Goal: Task Accomplishment & Management: Complete application form

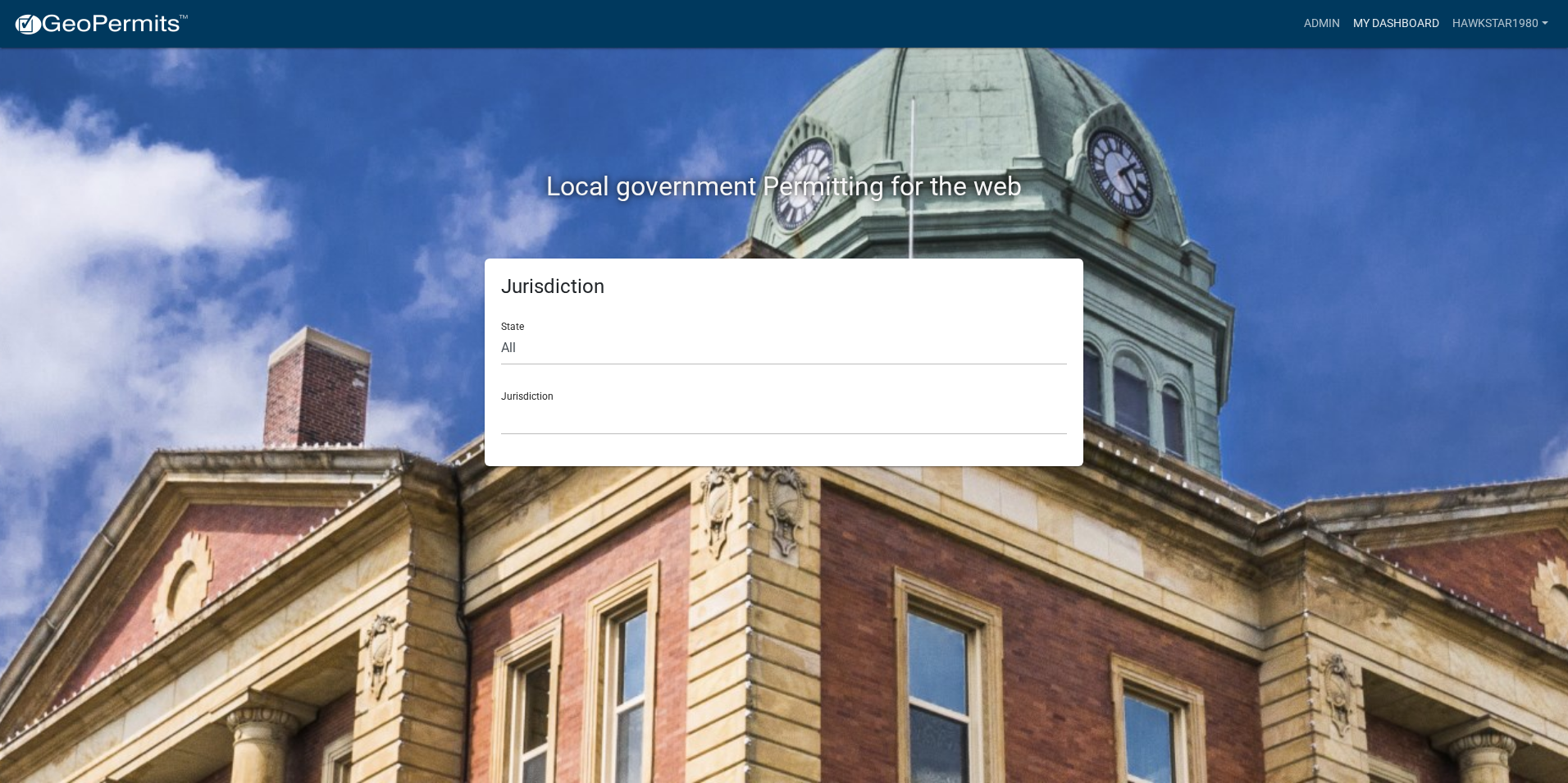
click at [1399, 20] on link "My Dashboard" at bounding box center [1396, 23] width 100 height 31
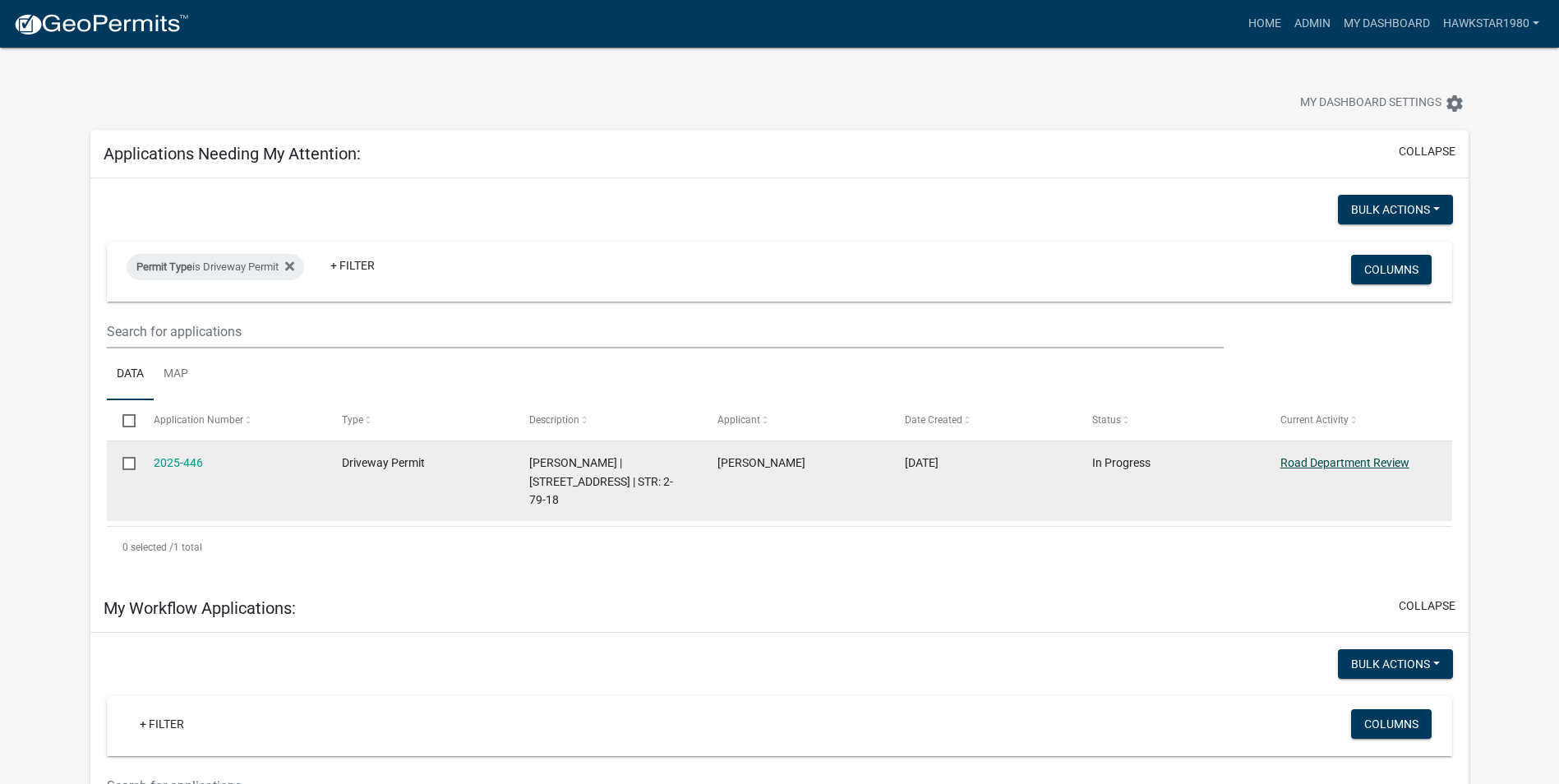
click at [1319, 463] on link "Road Department Review" at bounding box center [1344, 462] width 129 height 13
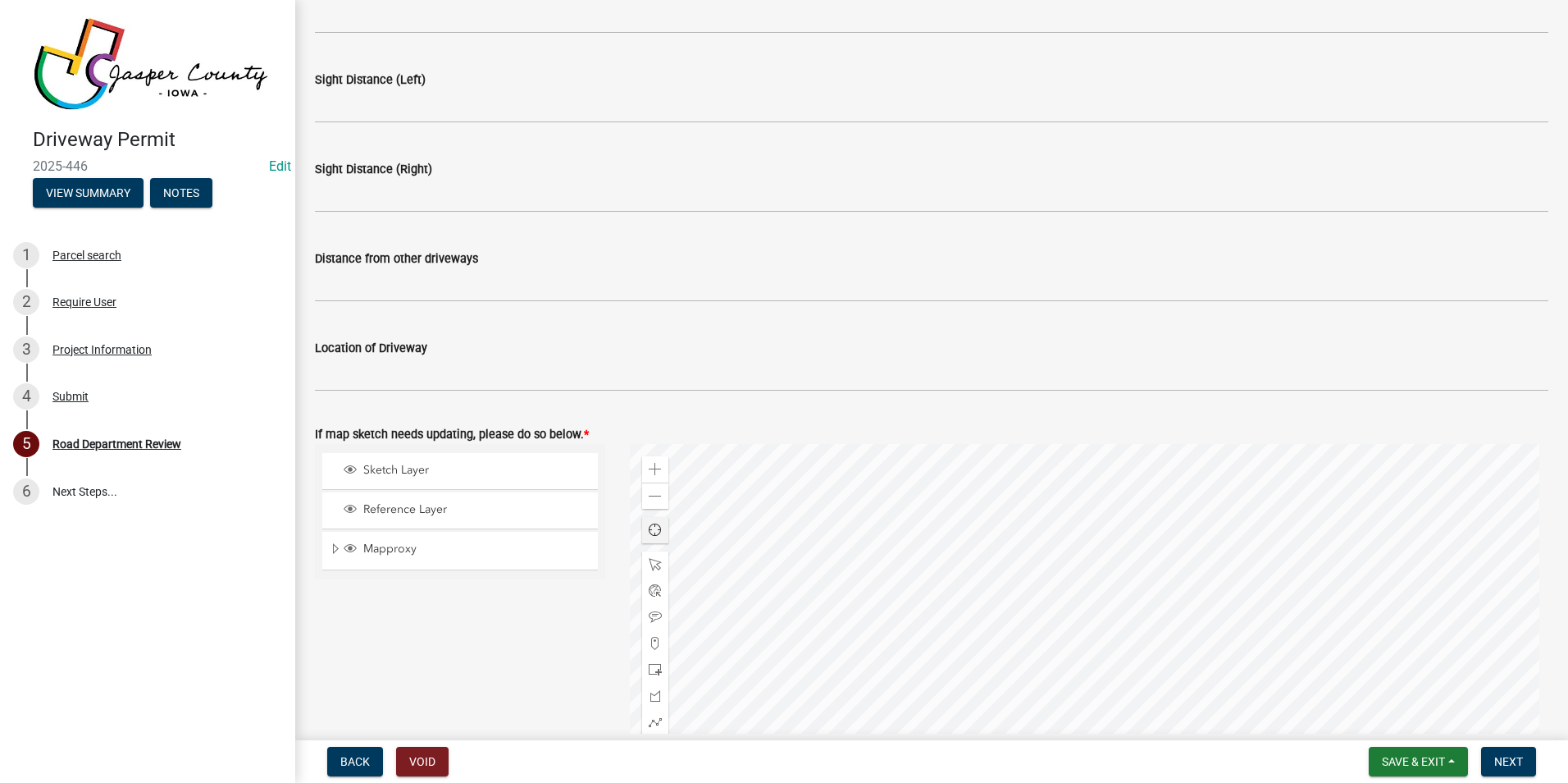
scroll to position [574, 0]
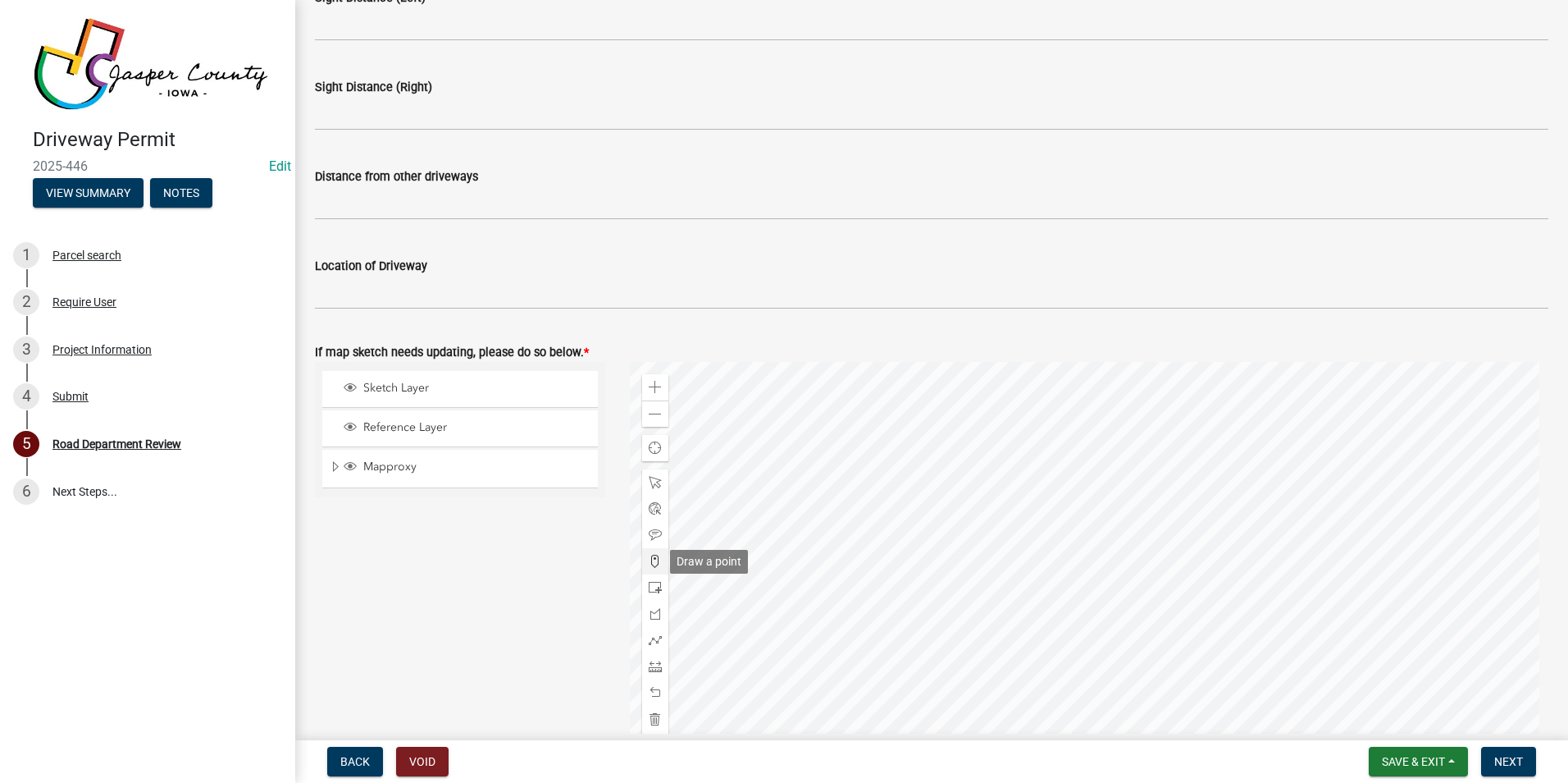
click at [655, 558] on span at bounding box center [655, 561] width 13 height 13
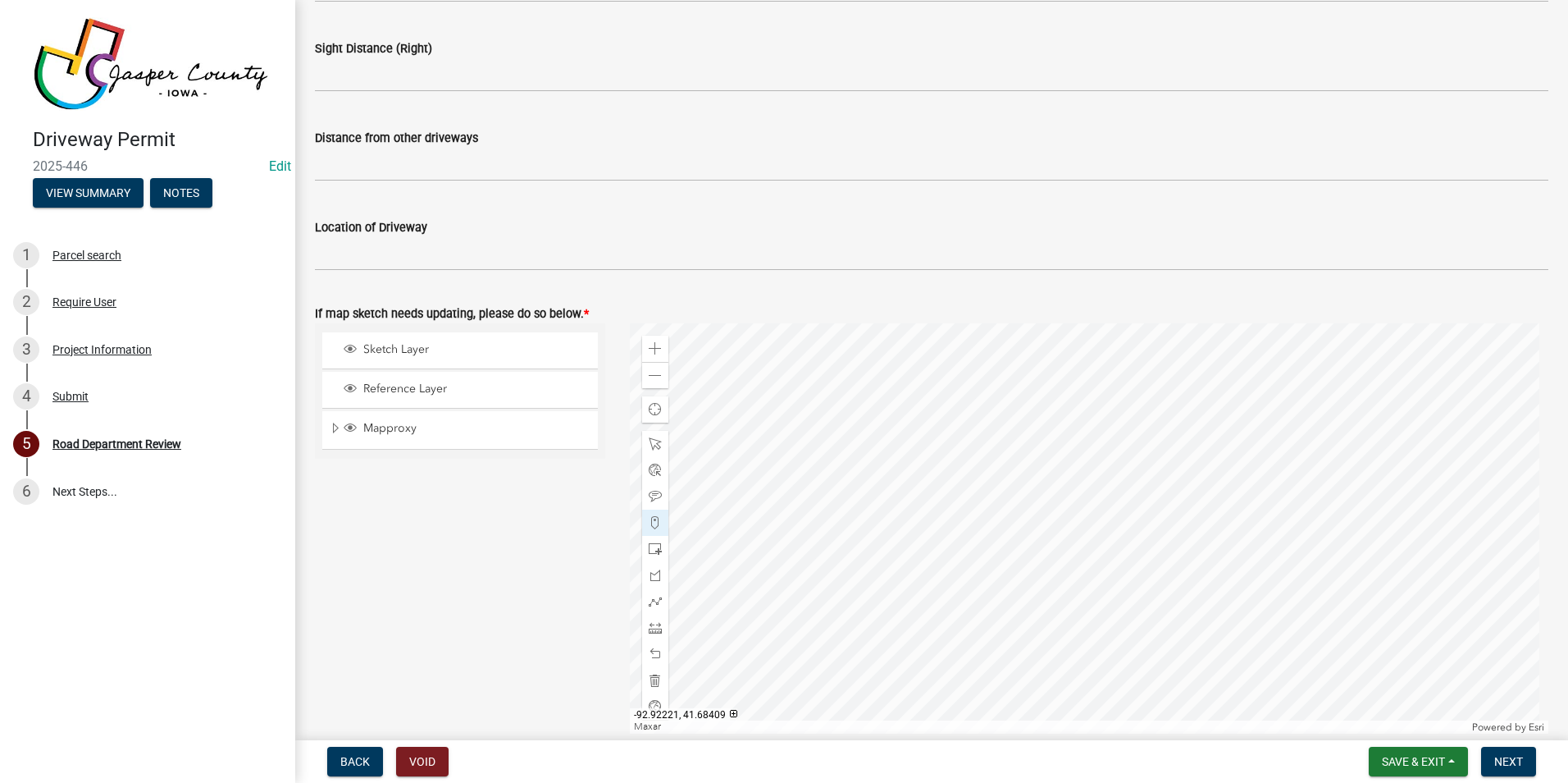
click at [1017, 437] on div at bounding box center [1090, 528] width 920 height 410
click at [712, 436] on div at bounding box center [1090, 528] width 920 height 410
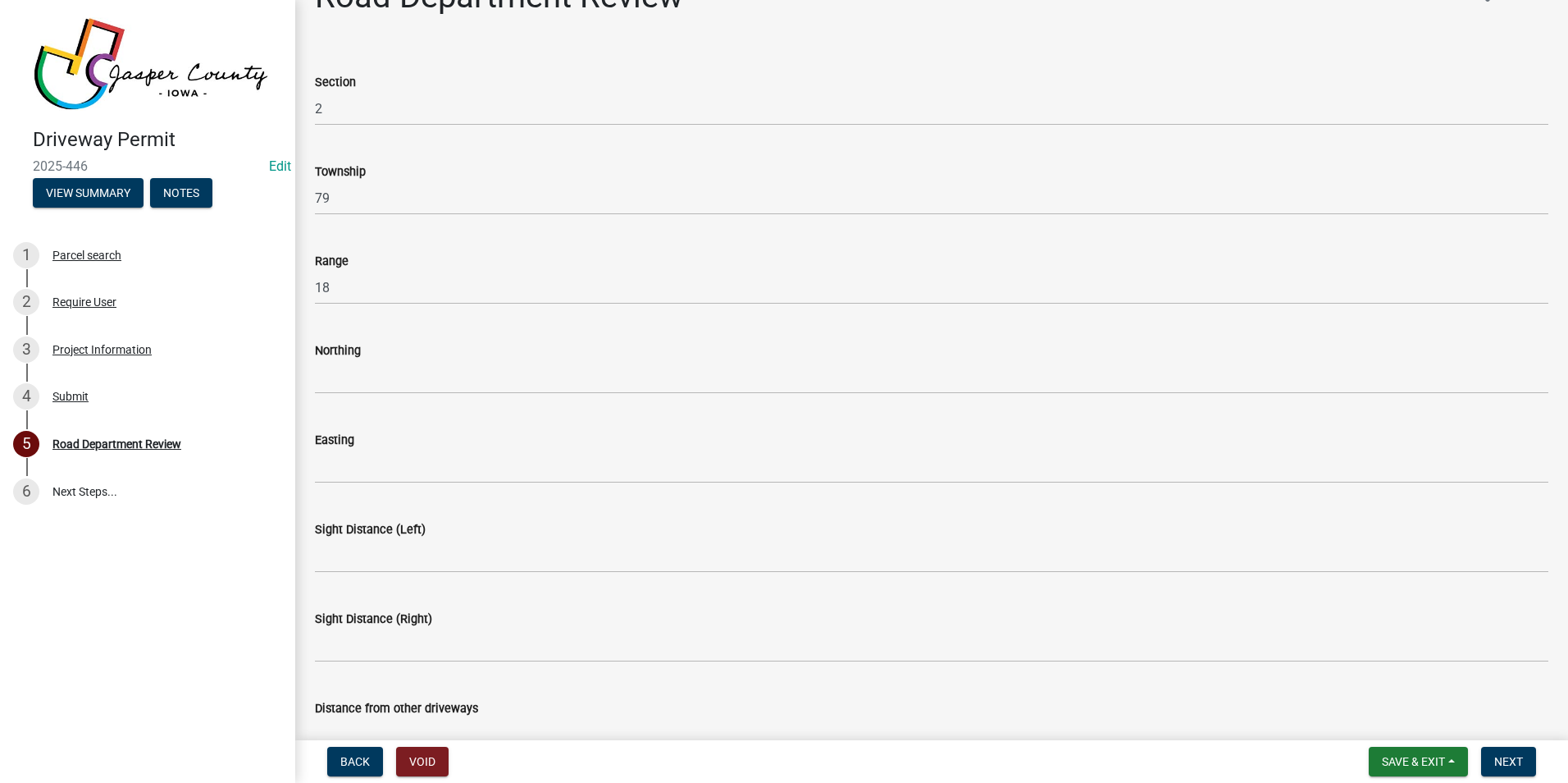
scroll to position [38, 0]
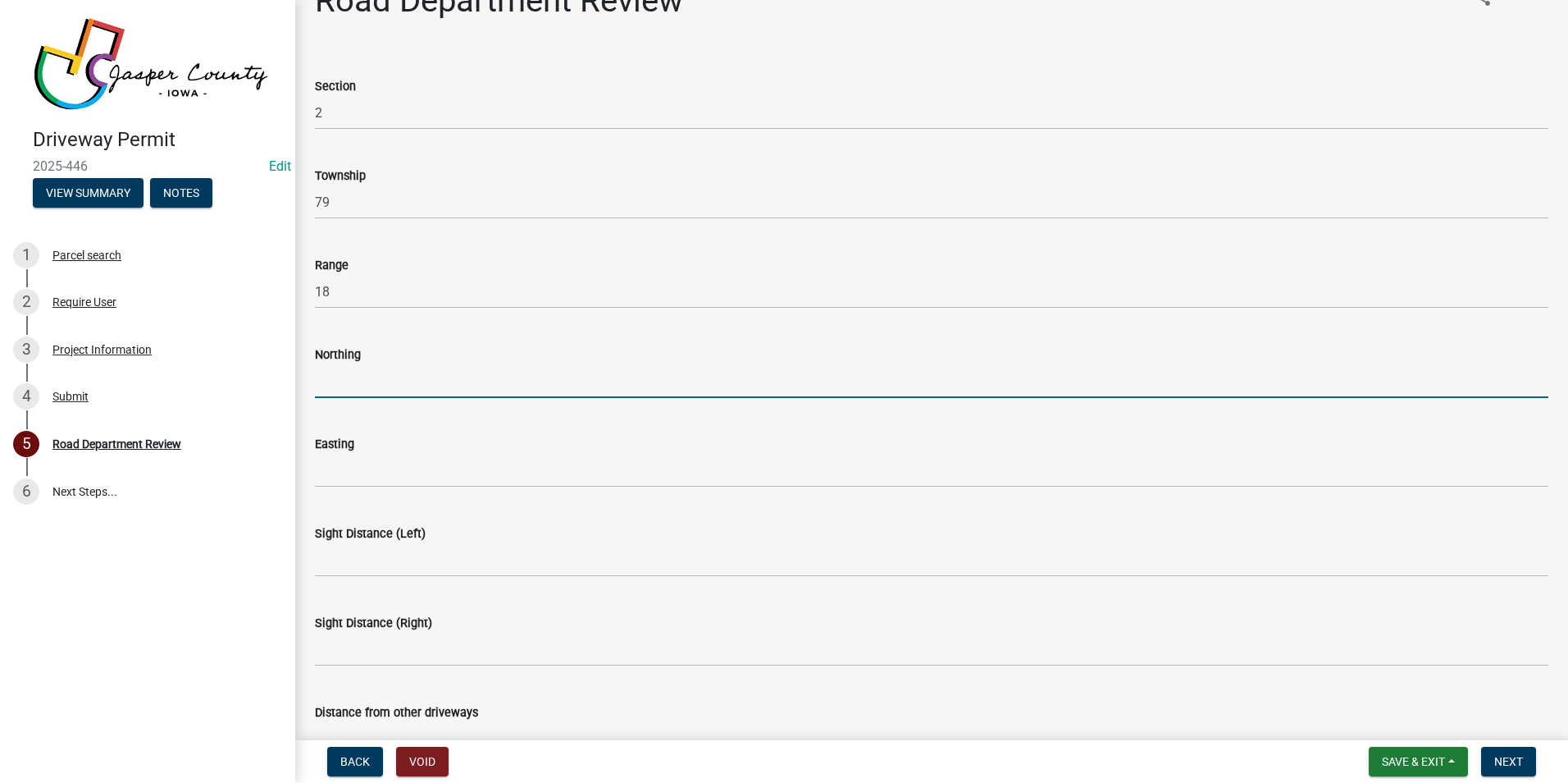
click at [350, 380] on input "Northing" at bounding box center [931, 381] width 1233 height 34
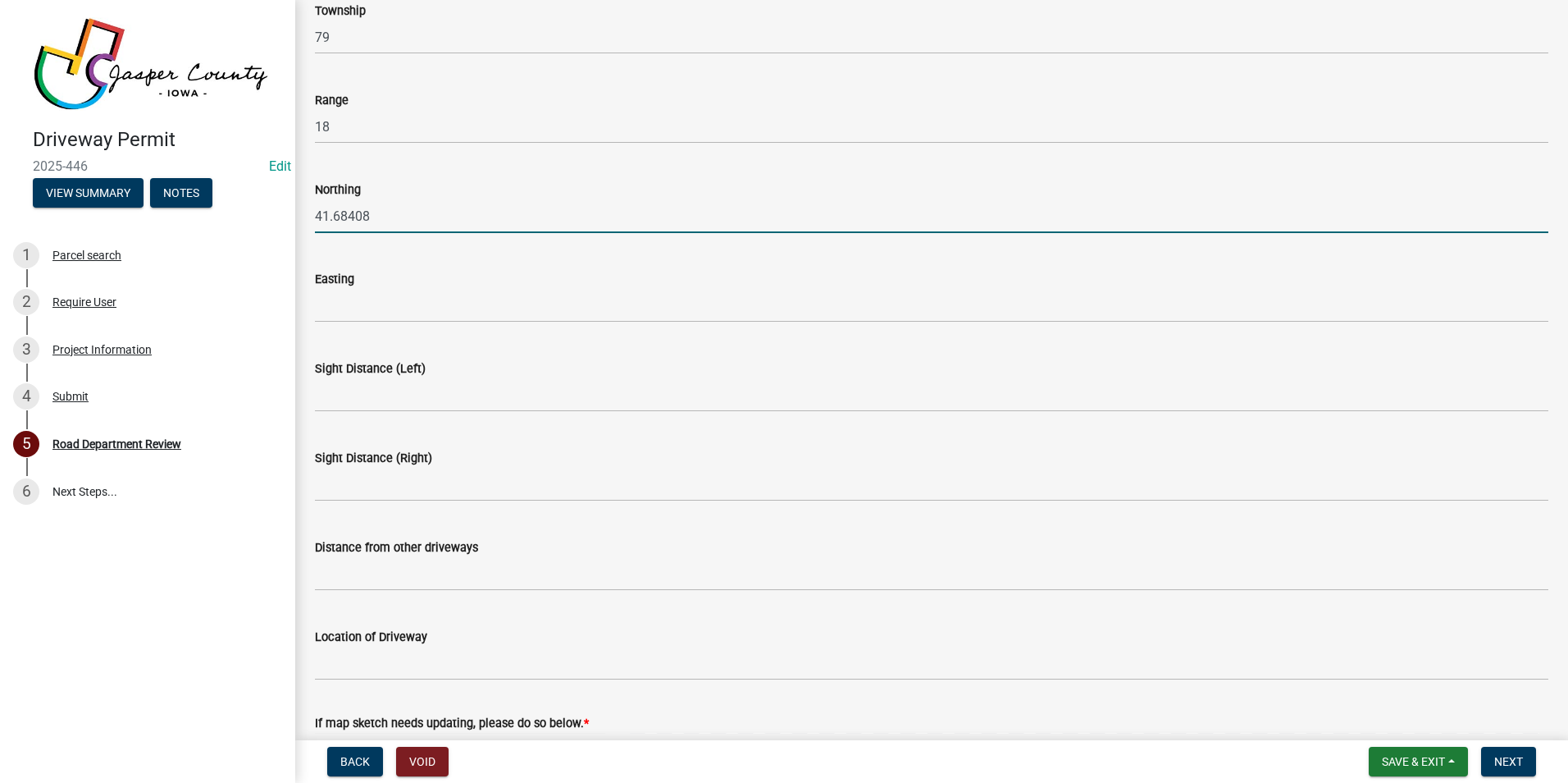
scroll to position [203, 0]
type input "41.68408"
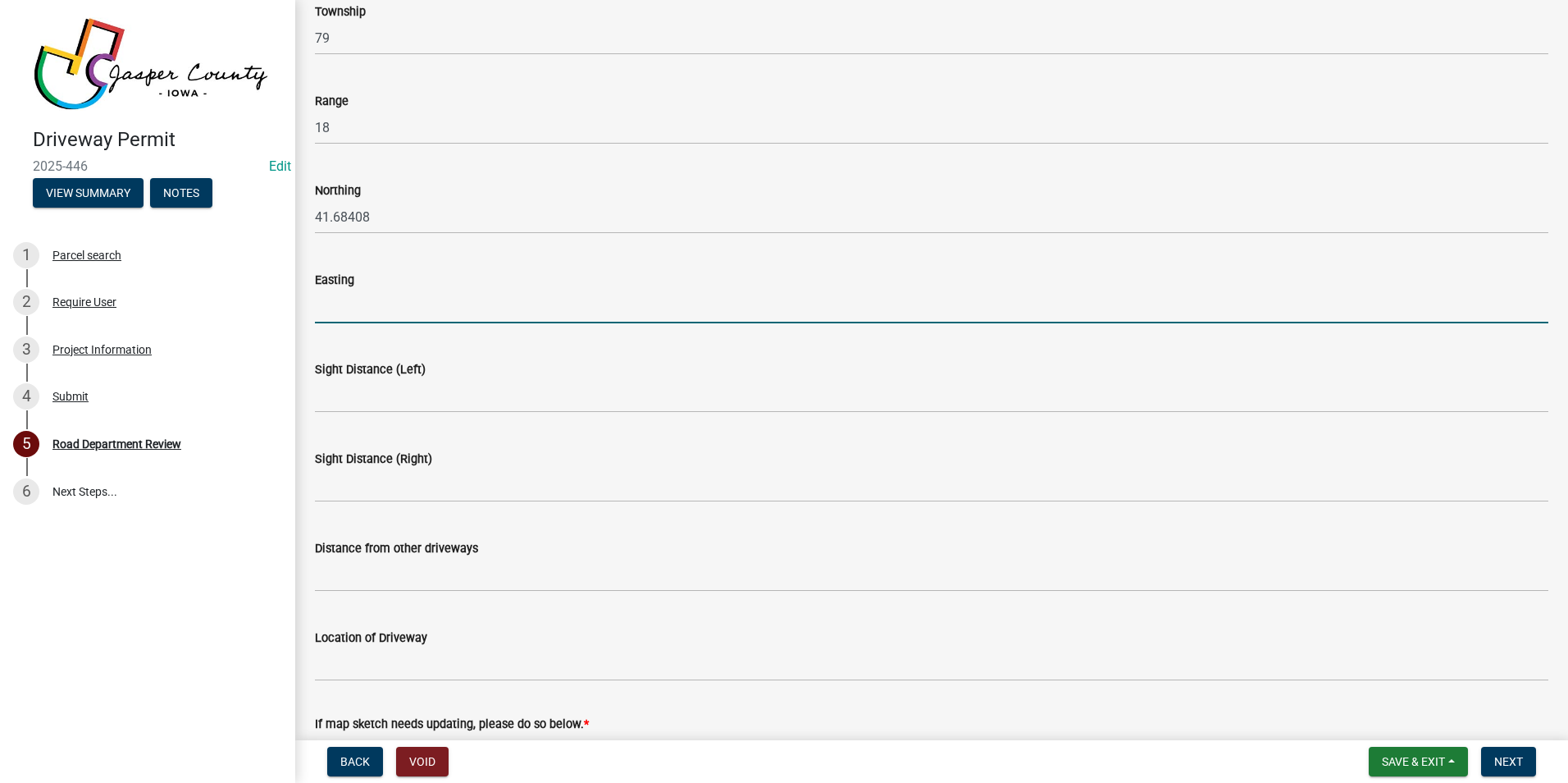
click at [378, 311] on input "Easting" at bounding box center [931, 306] width 1233 height 34
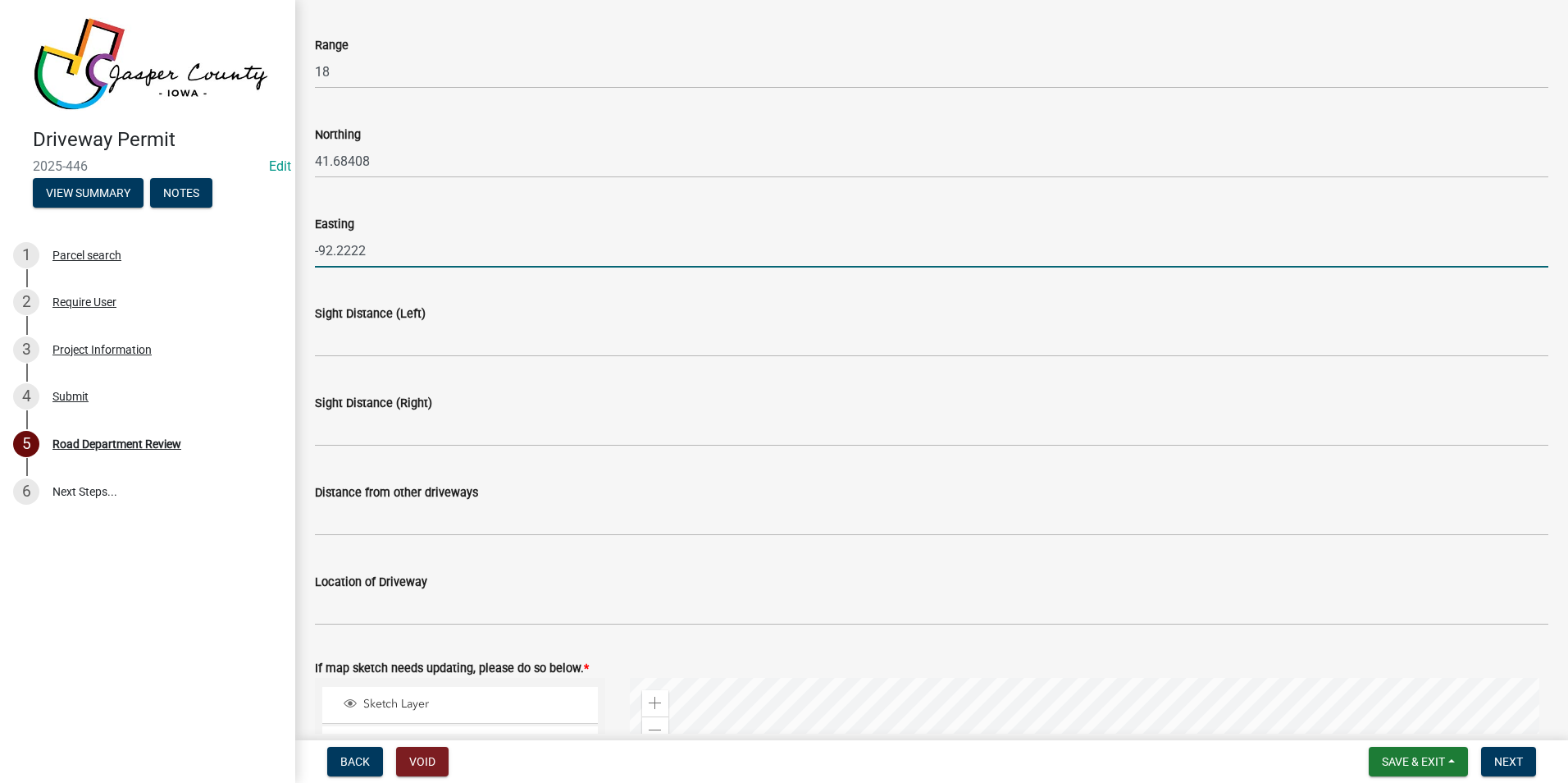
scroll to position [284, 0]
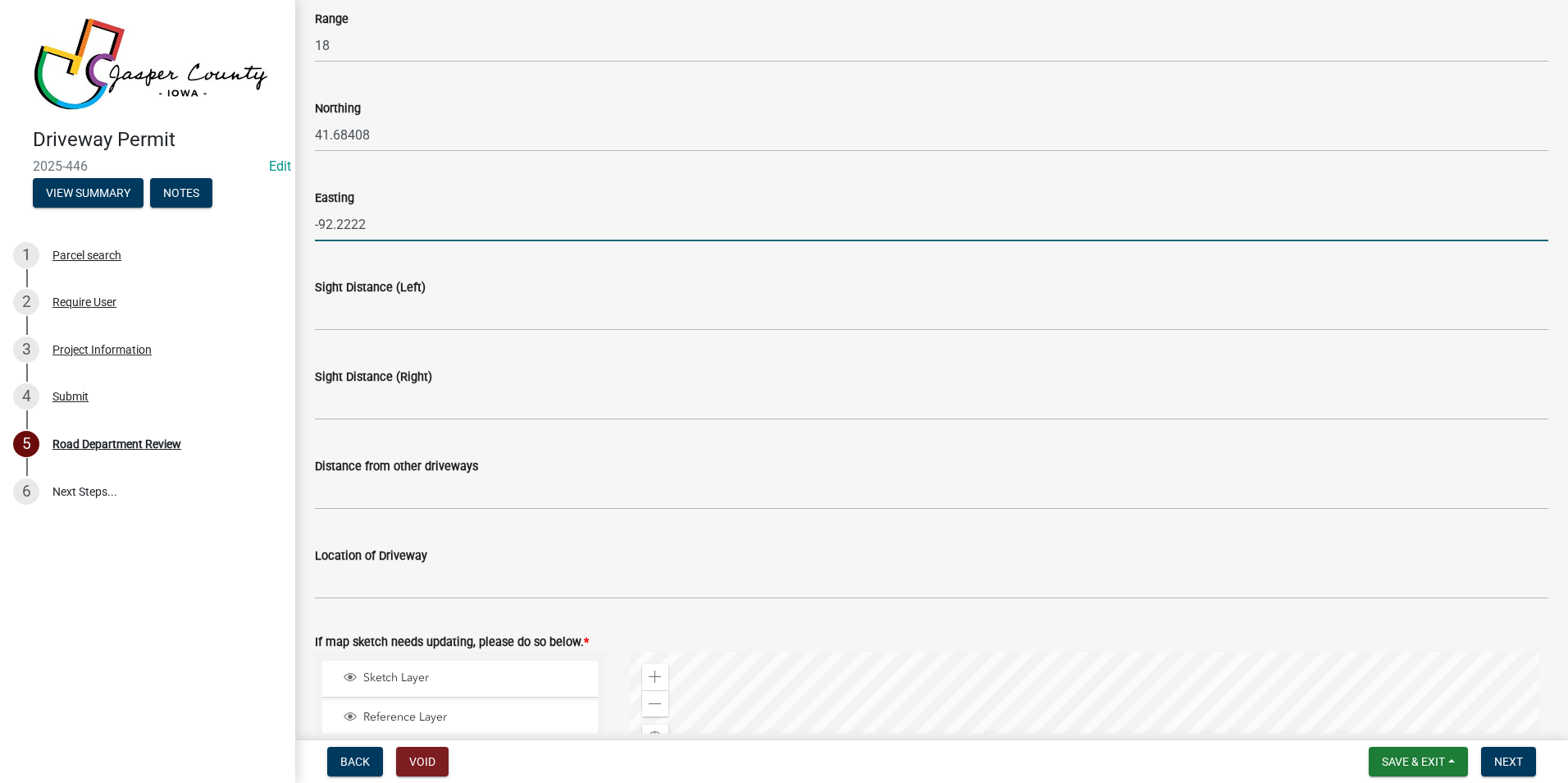
type input "-92.2222"
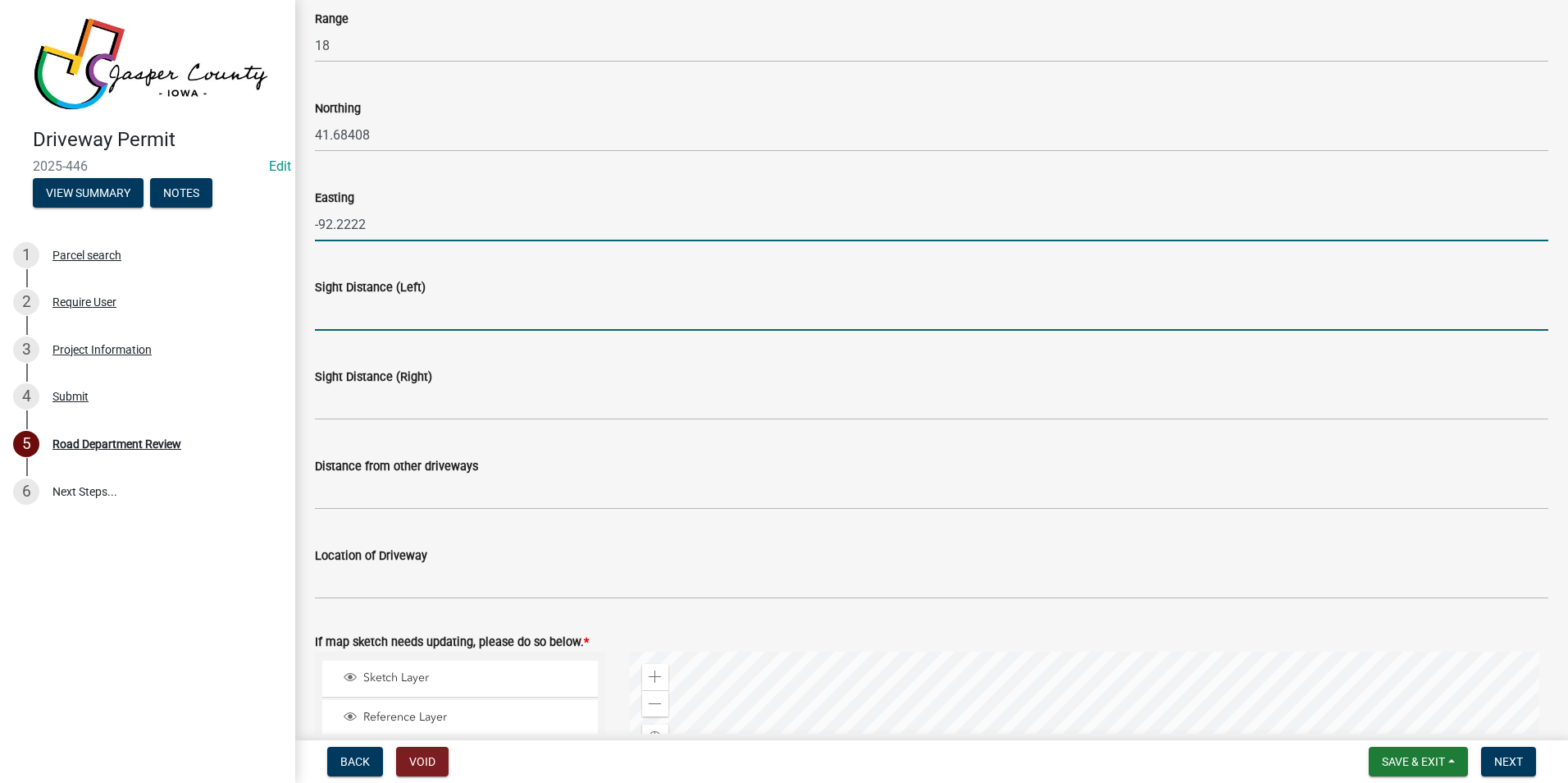
click at [433, 323] on input "Sight Distance (Left)" at bounding box center [931, 314] width 1233 height 34
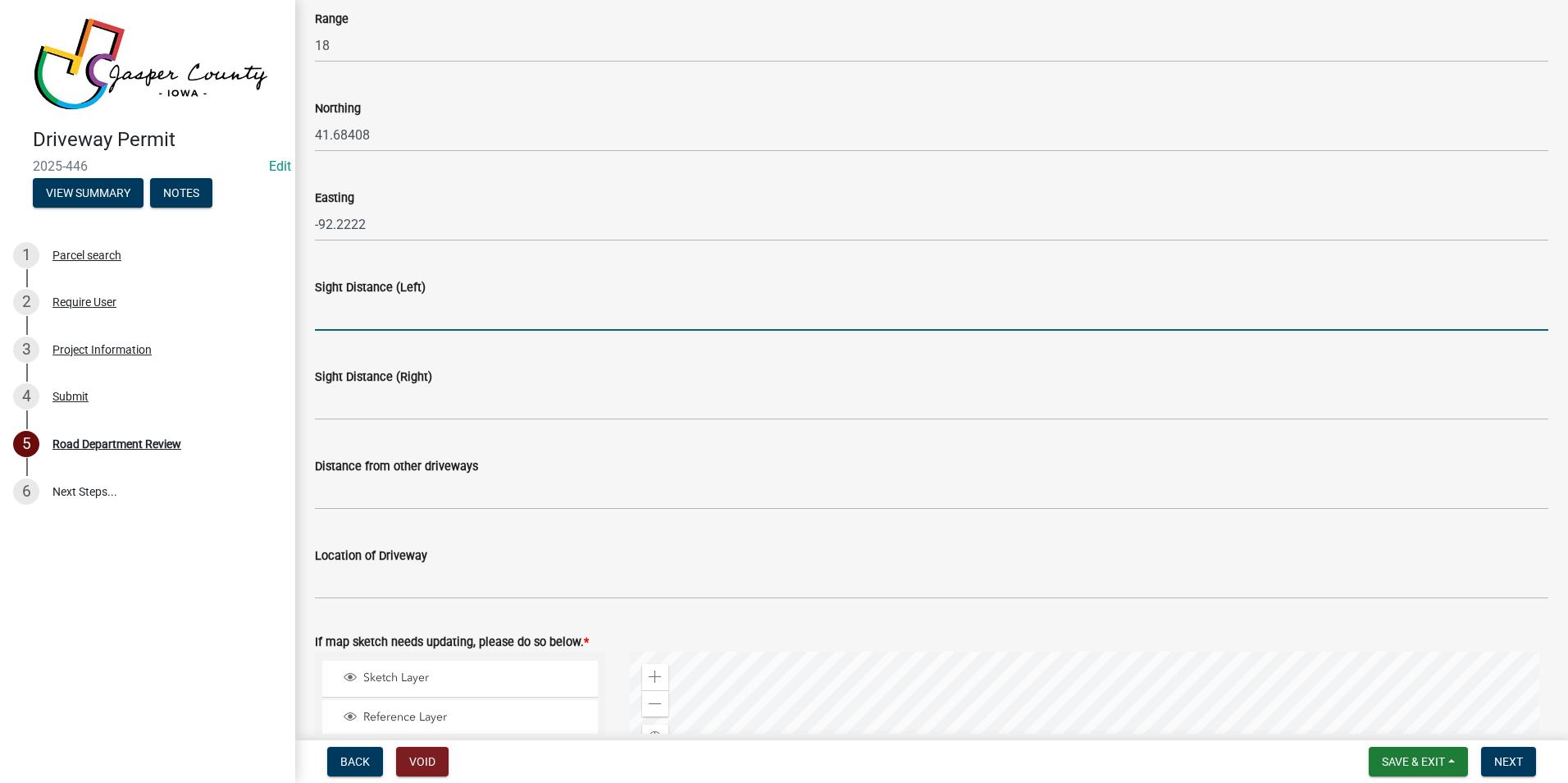
type input "500+"
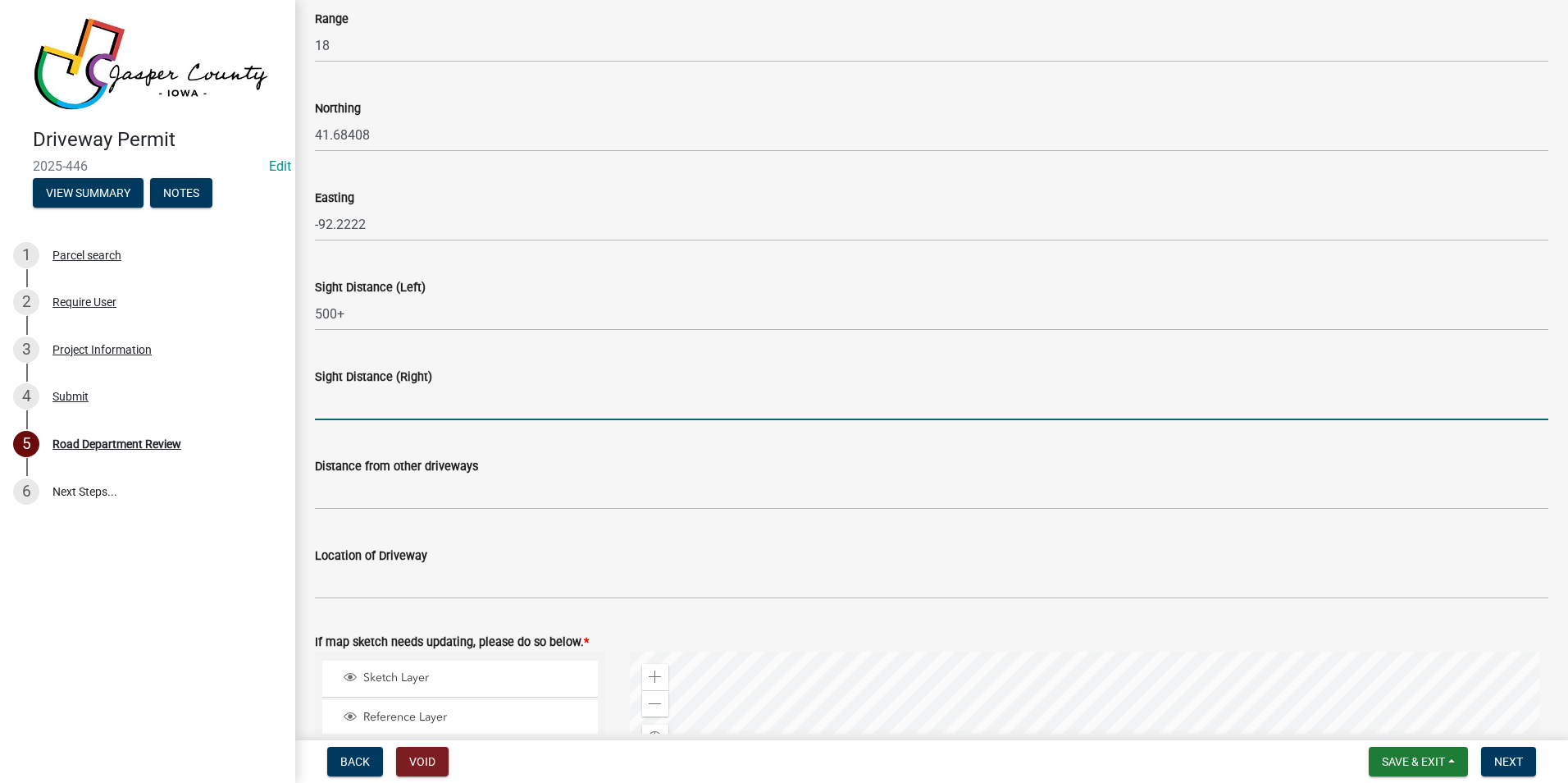
click at [358, 409] on input "Sight Distance (Right)" at bounding box center [931, 403] width 1233 height 34
type input "500+"
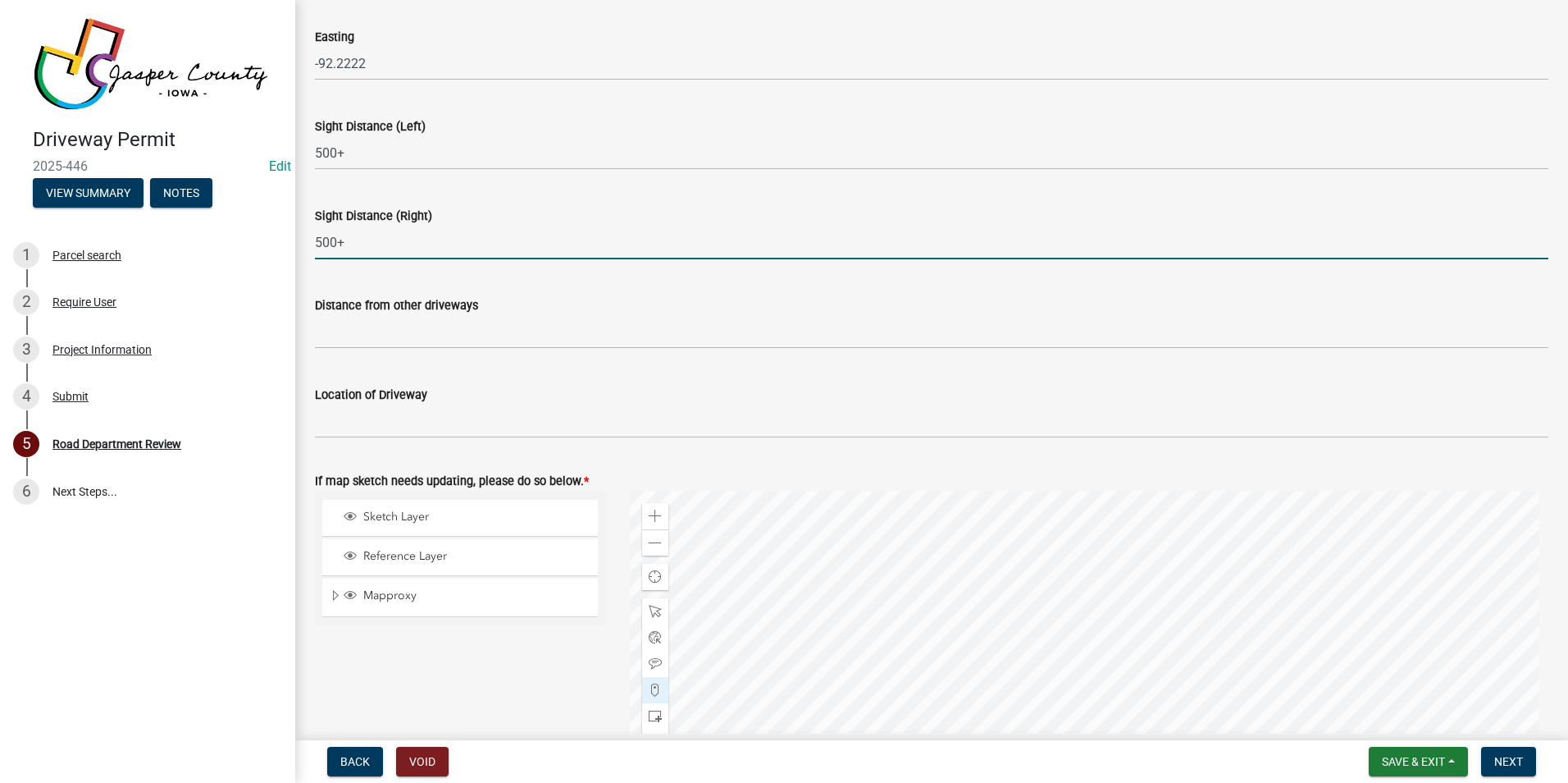
scroll to position [449, 0]
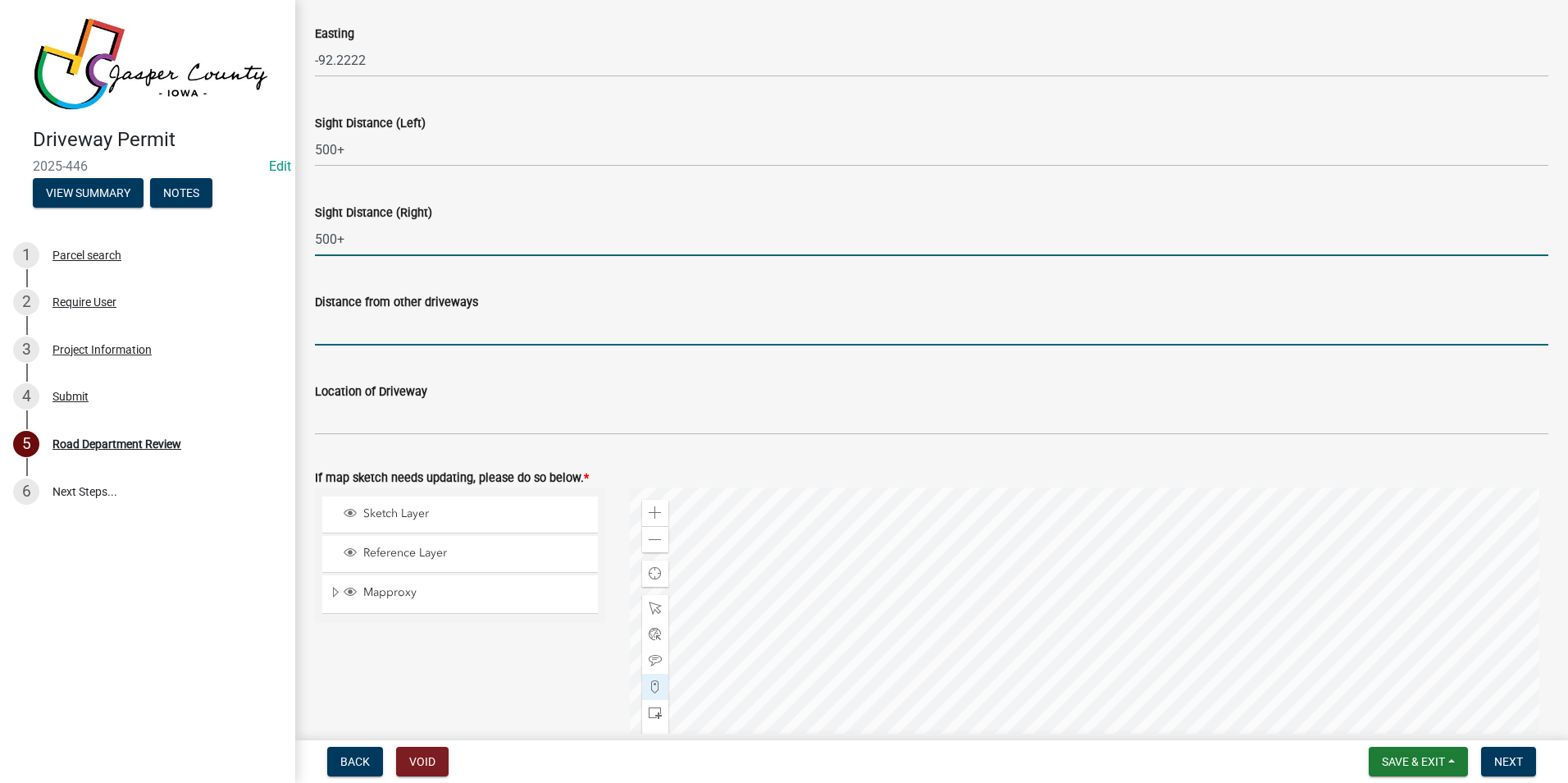
click at [369, 334] on input "Distance from other driveways" at bounding box center [931, 329] width 1233 height 34
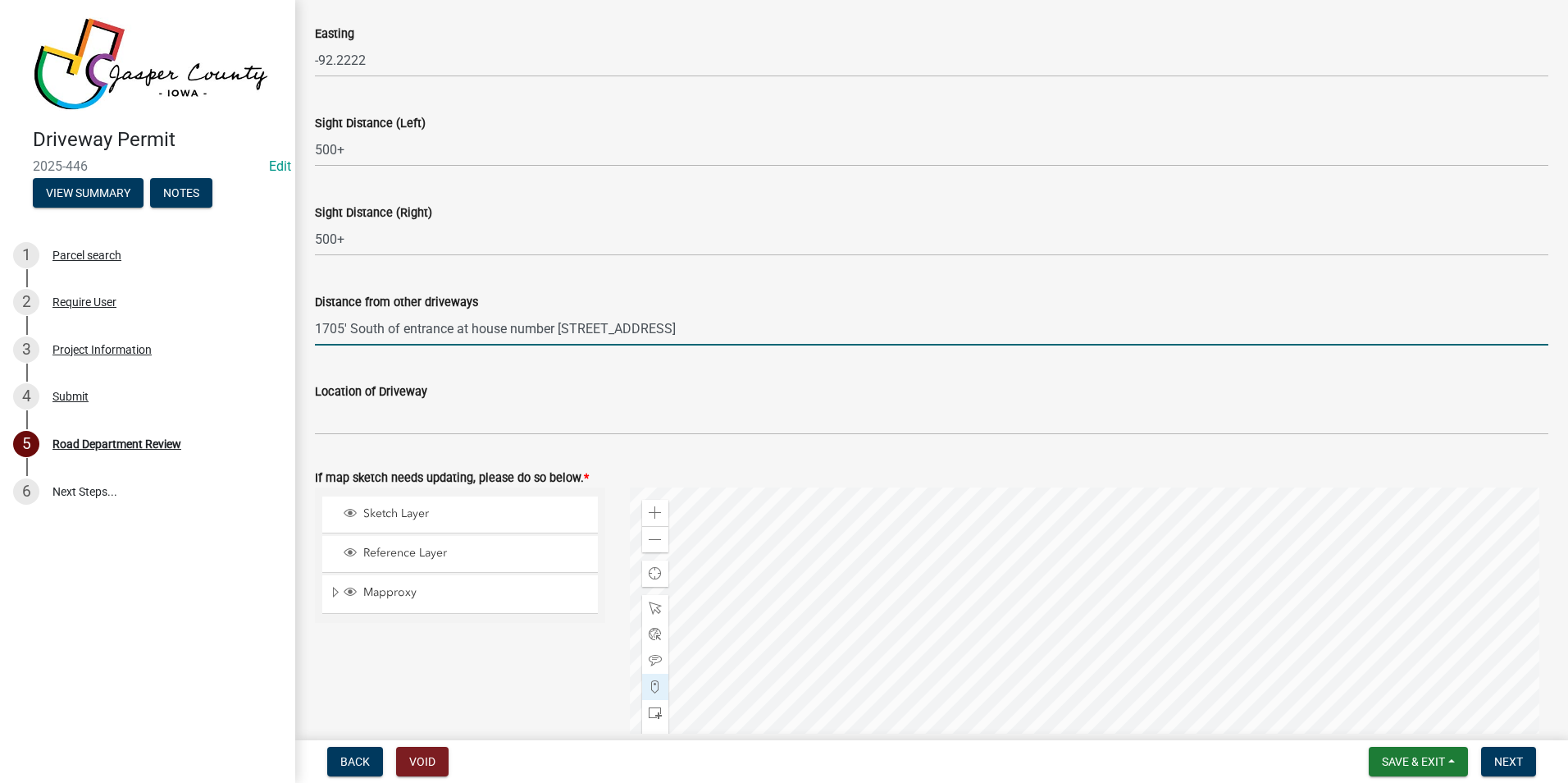
click at [385, 330] on input "1705' South of entrance at house number [STREET_ADDRESS]" at bounding box center [931, 329] width 1233 height 34
type input "1705' South and West of entrance at house [STREET_ADDRESS]"
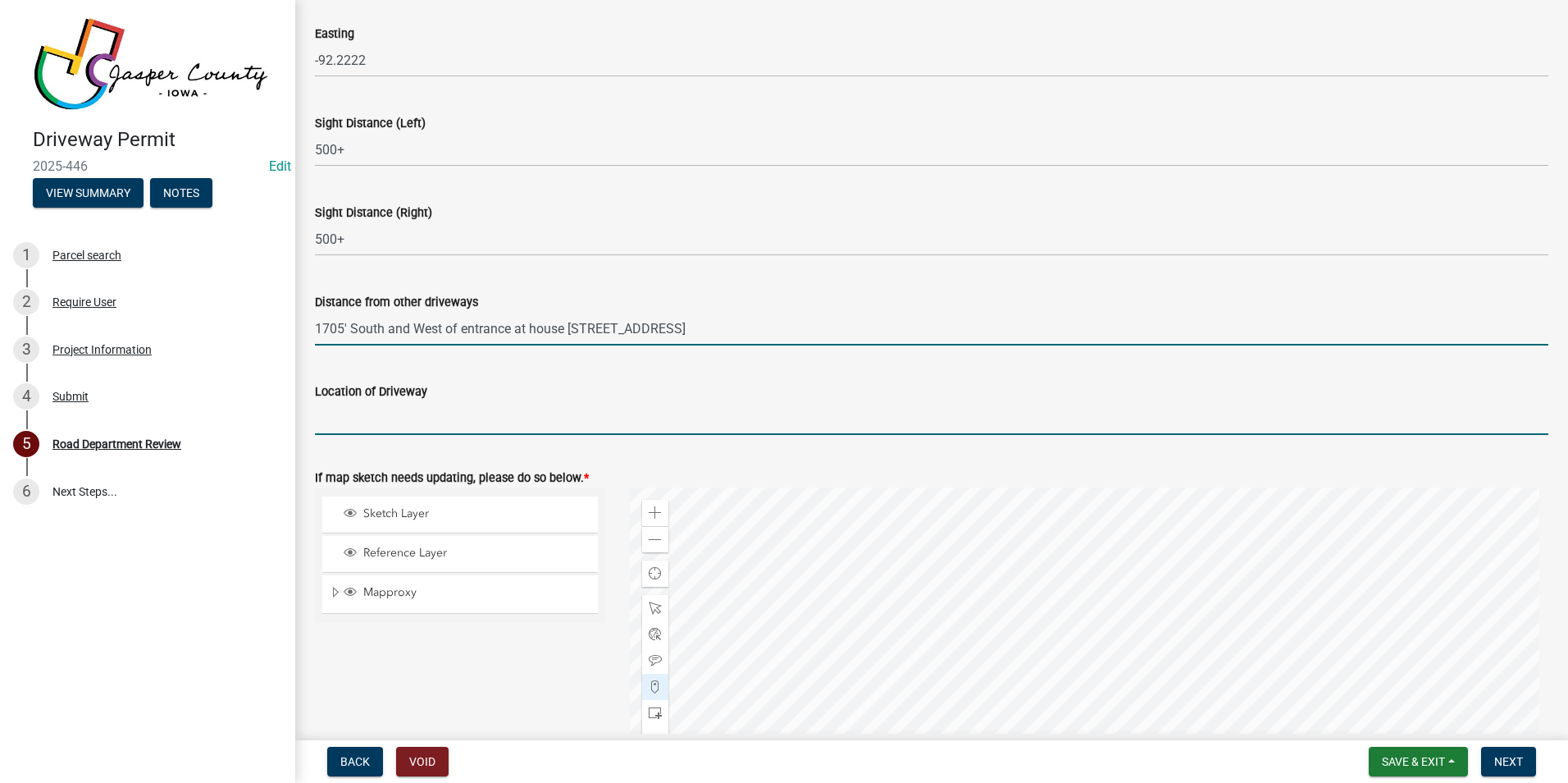
click at [418, 416] on input "Location of Driveway" at bounding box center [931, 418] width 1233 height 34
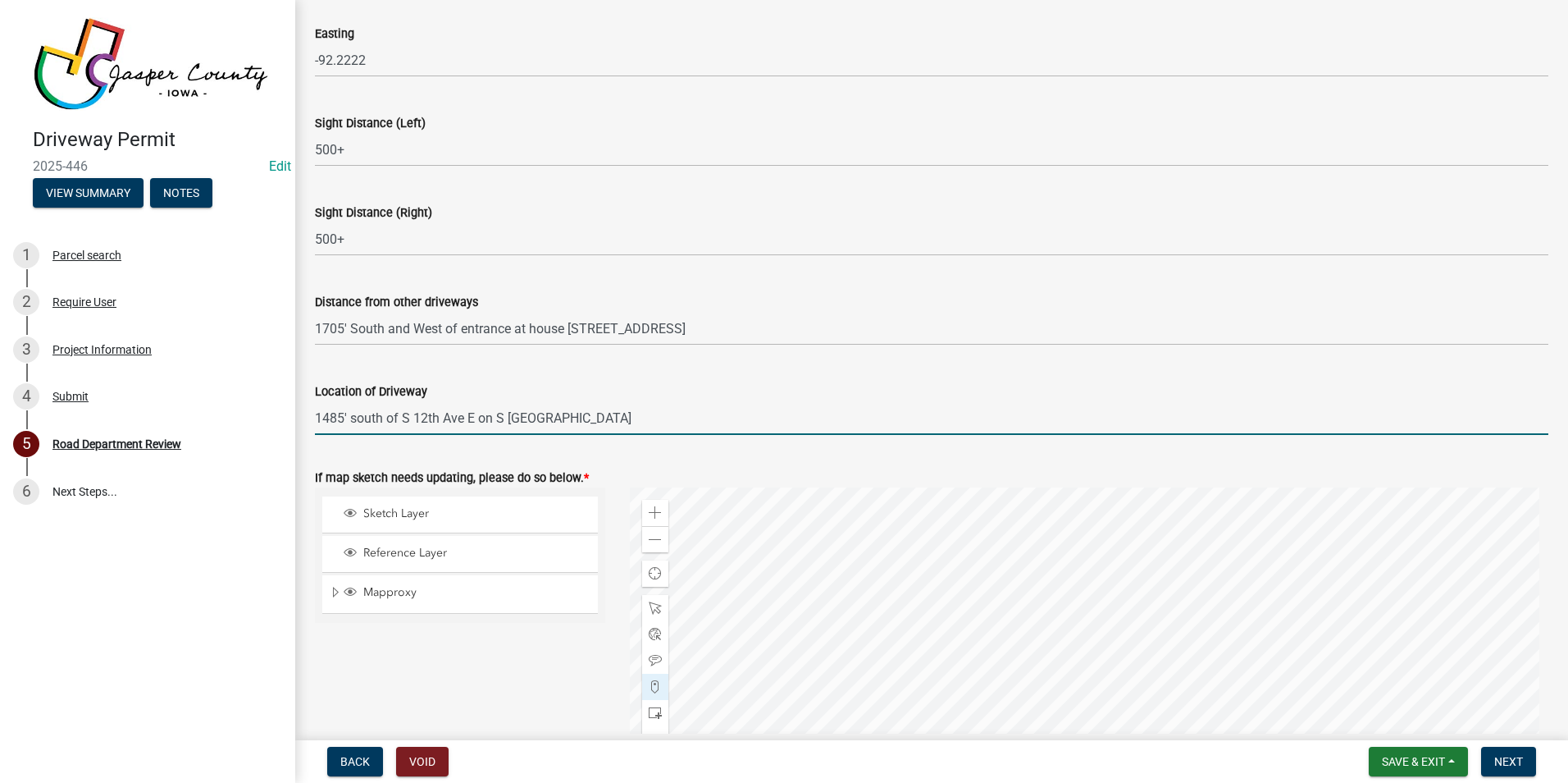
scroll to position [531, 0]
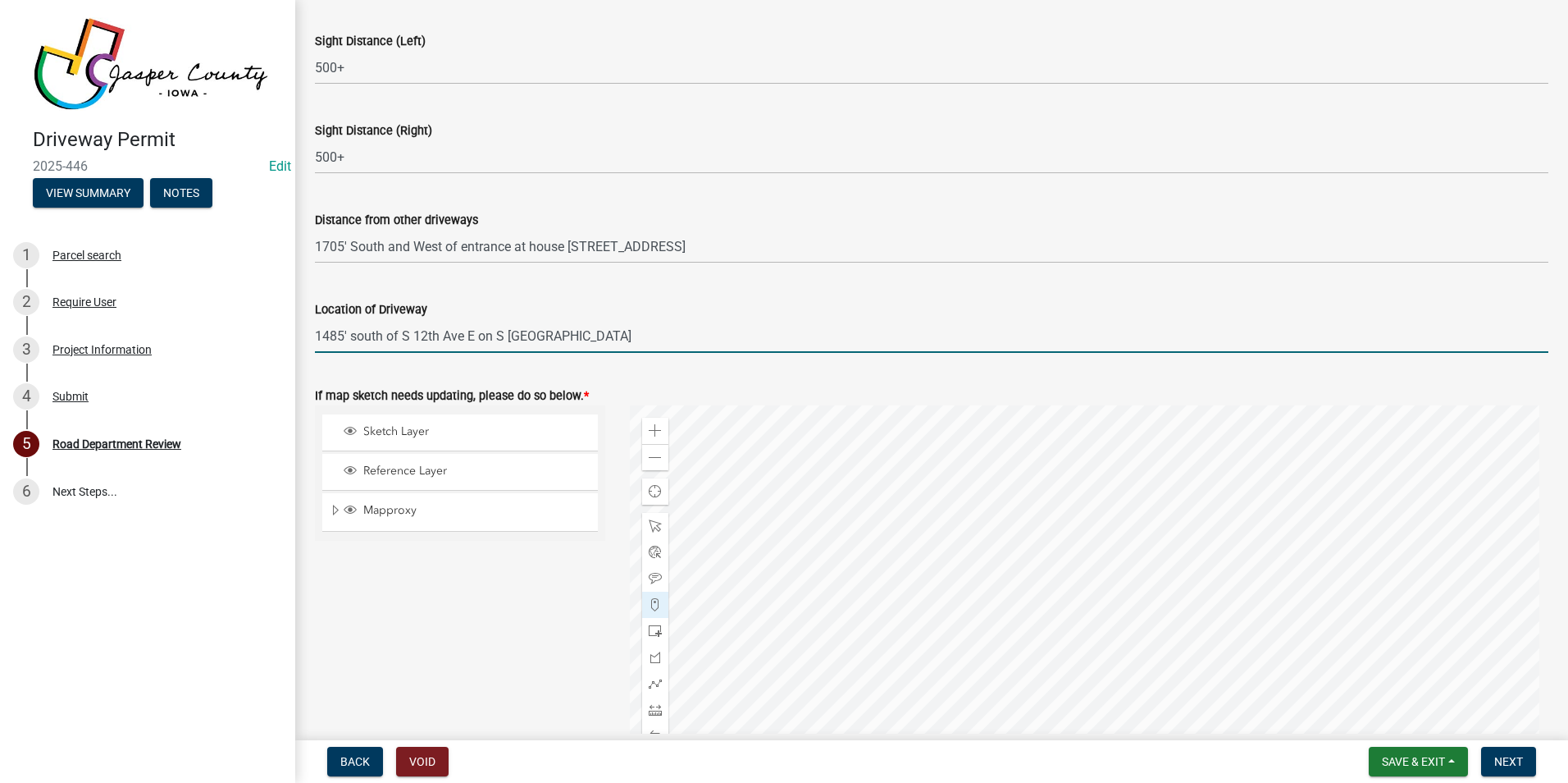
type input "1485' south of S 12th Ave E on S [GEOGRAPHIC_DATA]"
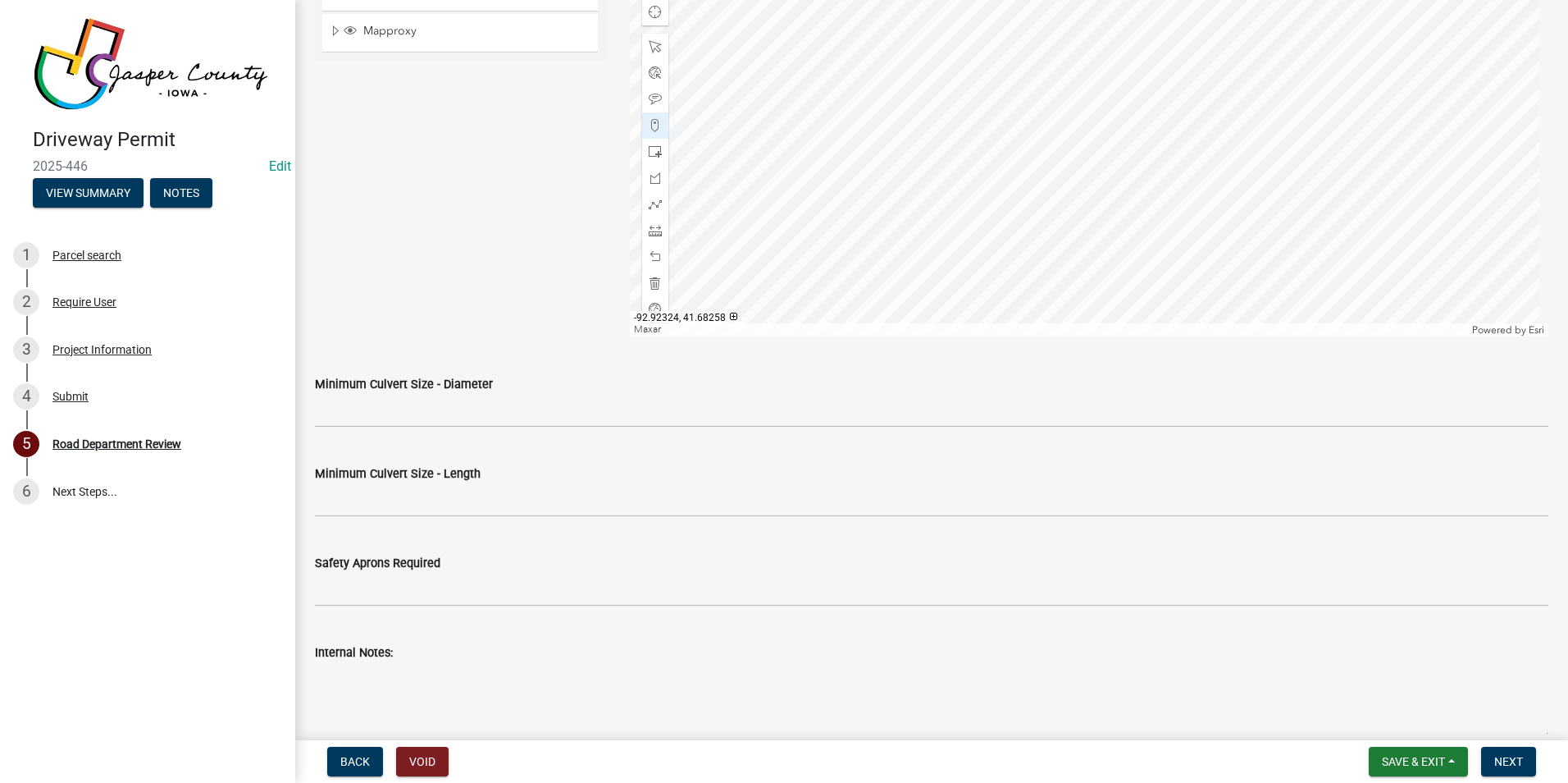
scroll to position [1023, 0]
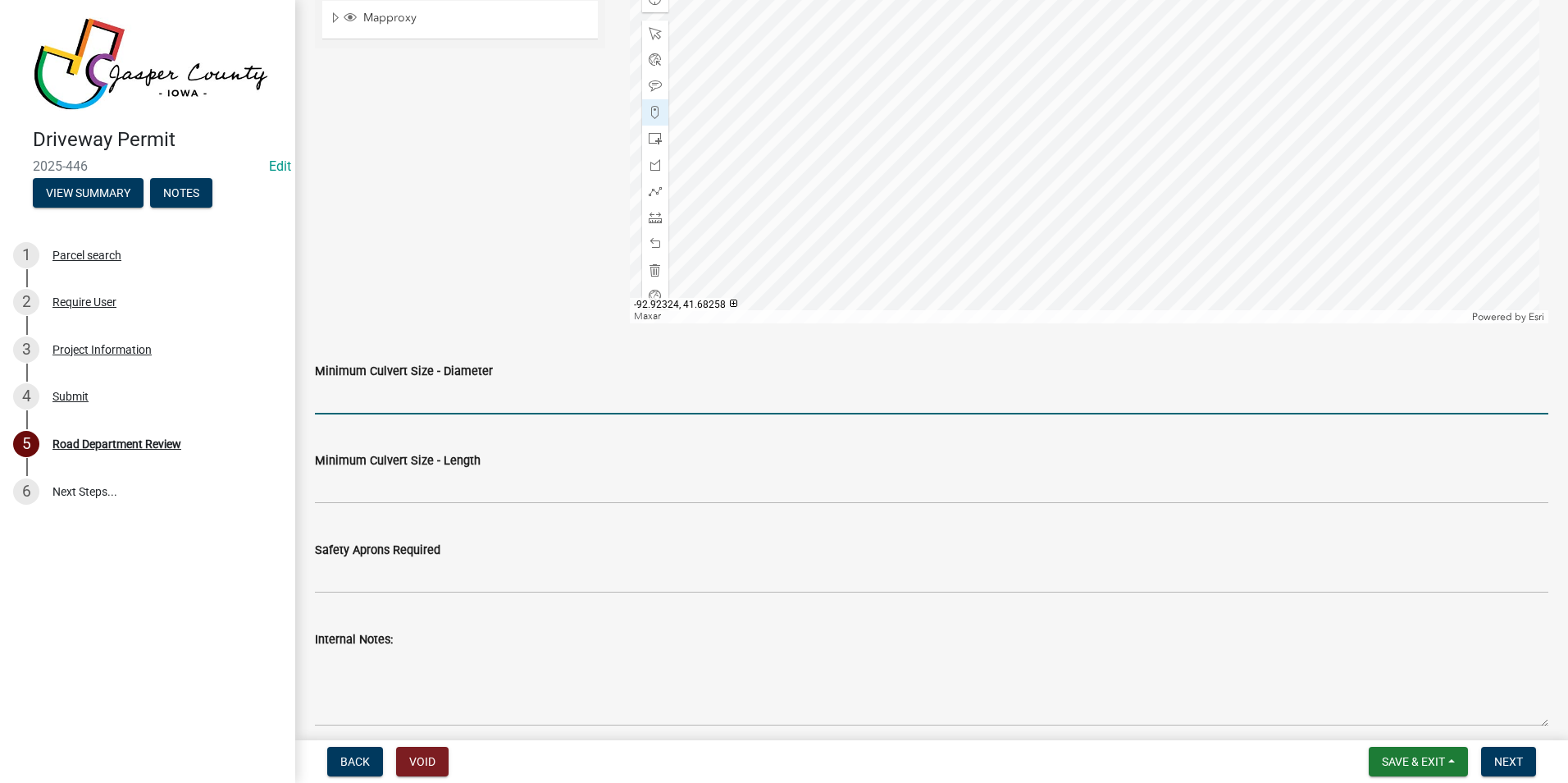
click at [327, 395] on input "Minimum Culvert Size - Diameter" at bounding box center [931, 397] width 1233 height 34
type input "15"
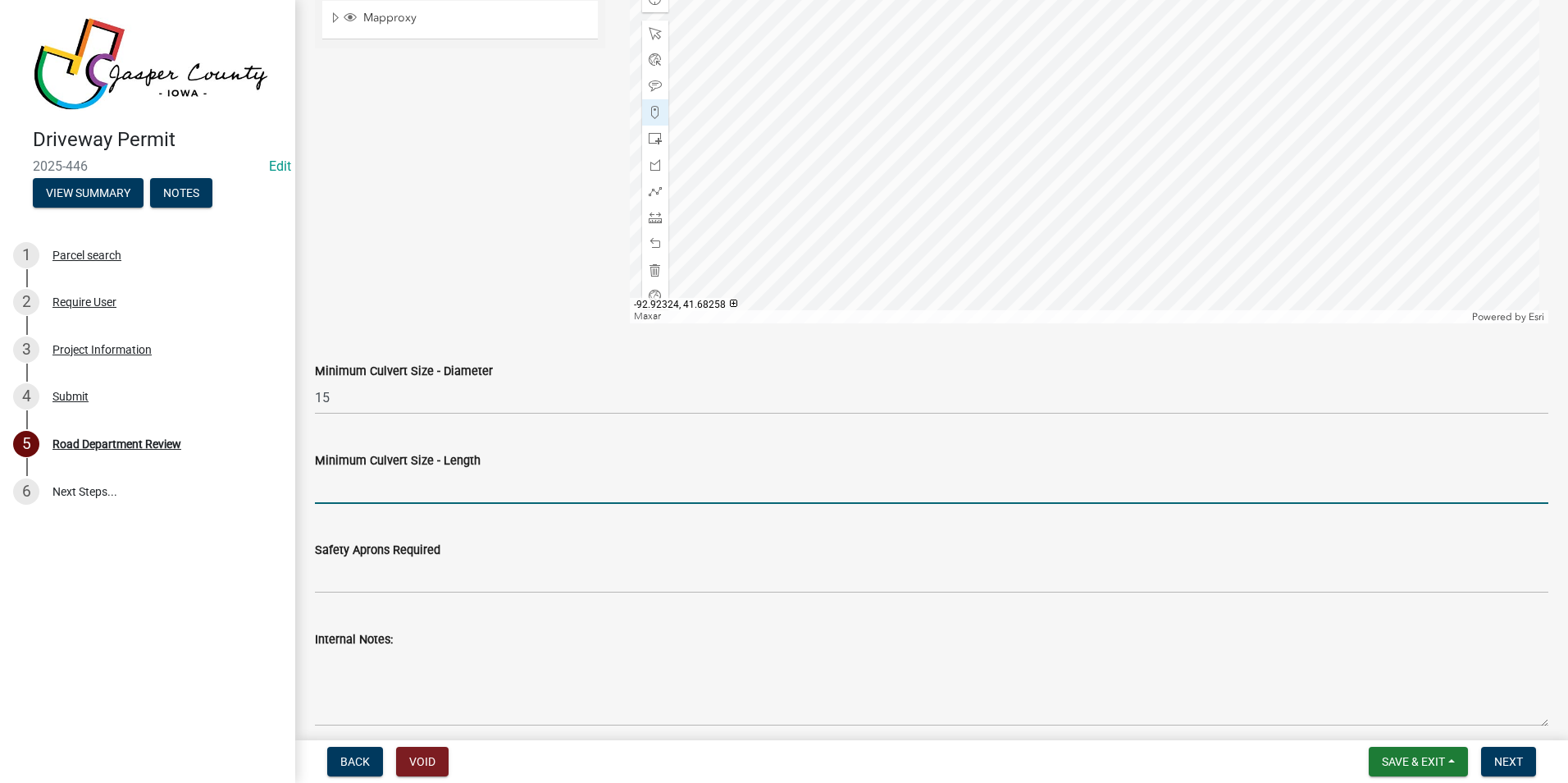
click at [330, 482] on input "Minimum Culvert Size - Length" at bounding box center [931, 486] width 1233 height 34
type input "30"
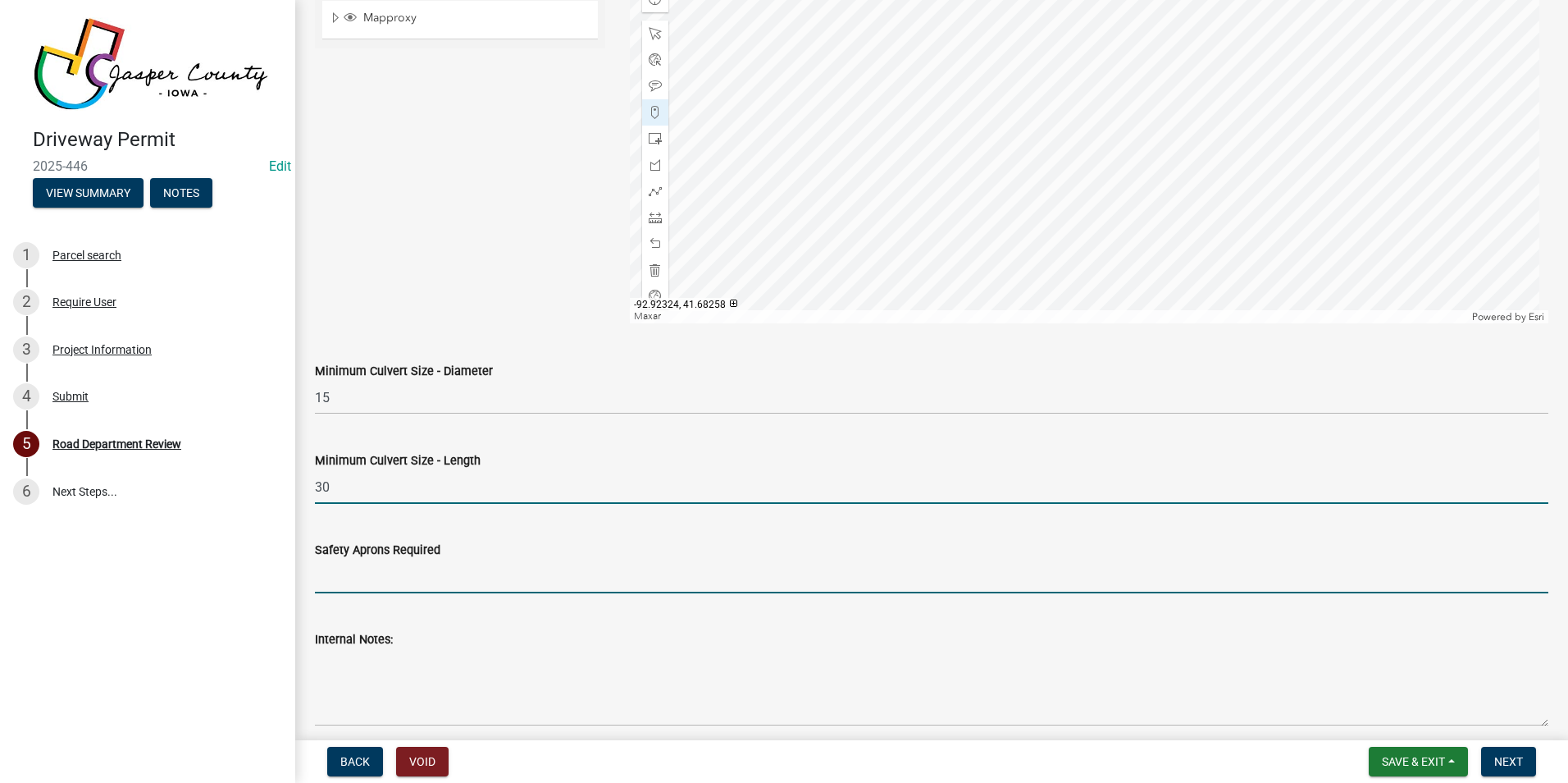
click at [467, 584] on input "Safety Aprons Required" at bounding box center [931, 576] width 1233 height 34
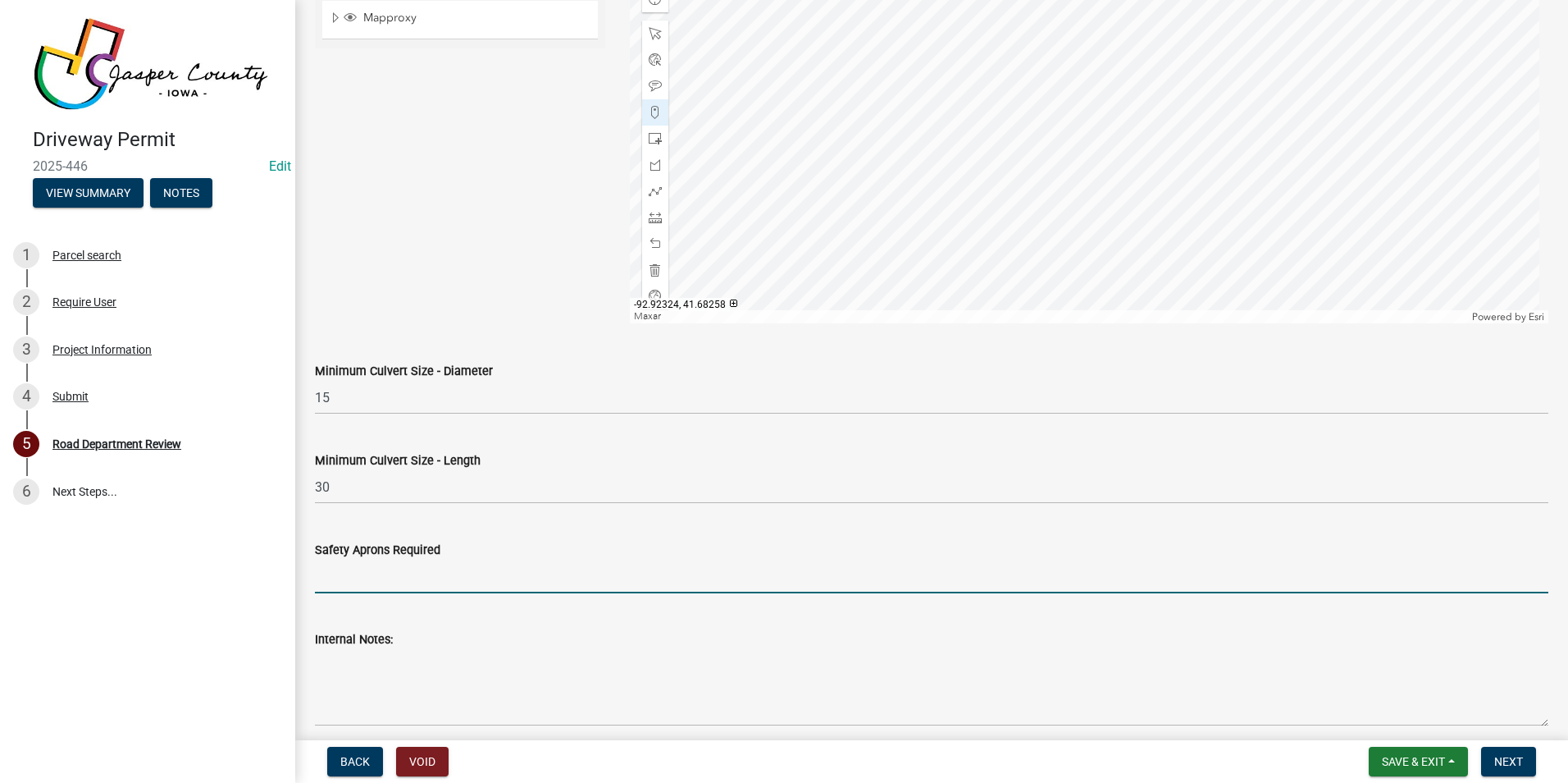
type input "yes or bevel cut the ends to match the slope"
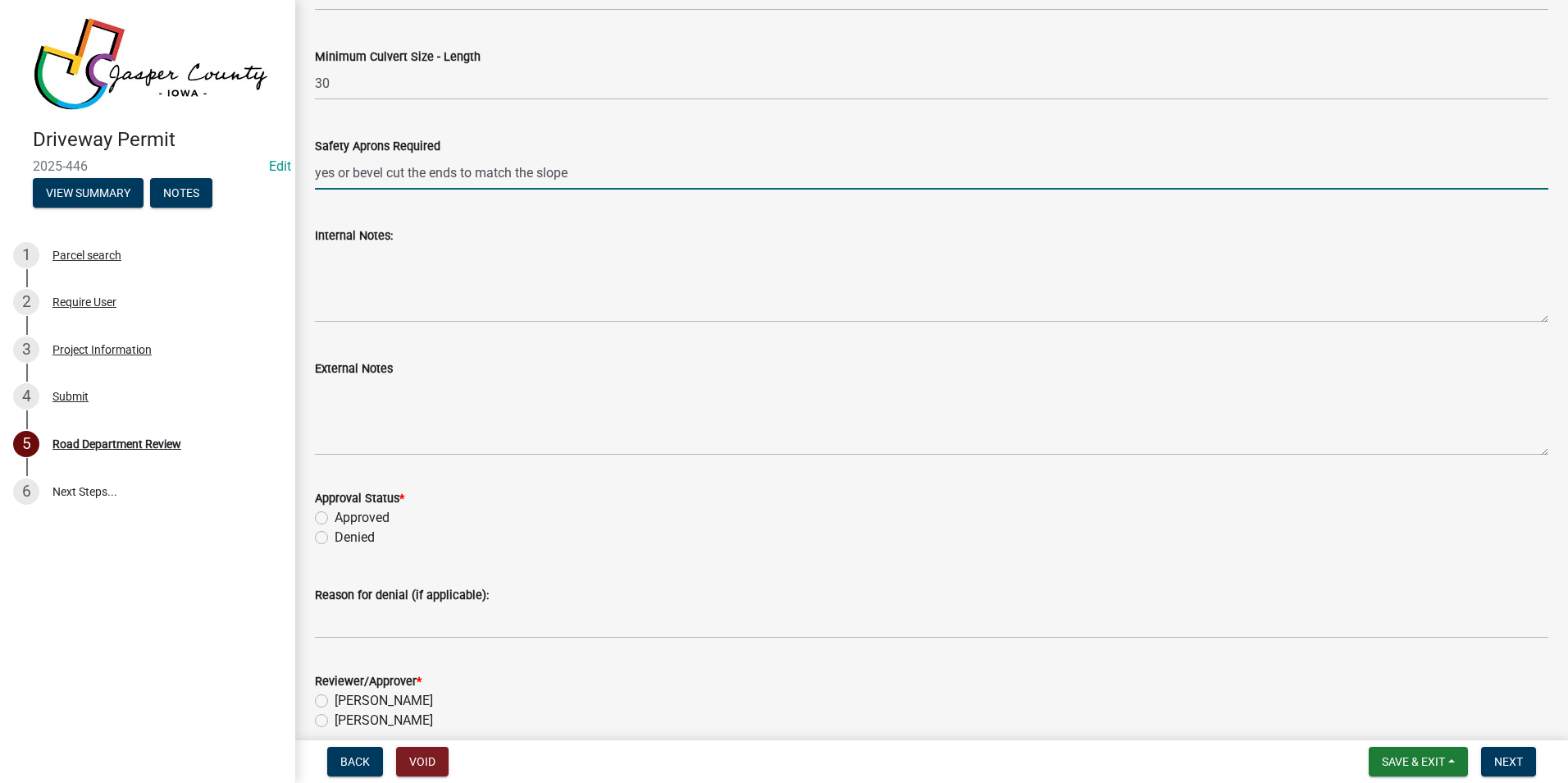
scroll to position [1433, 0]
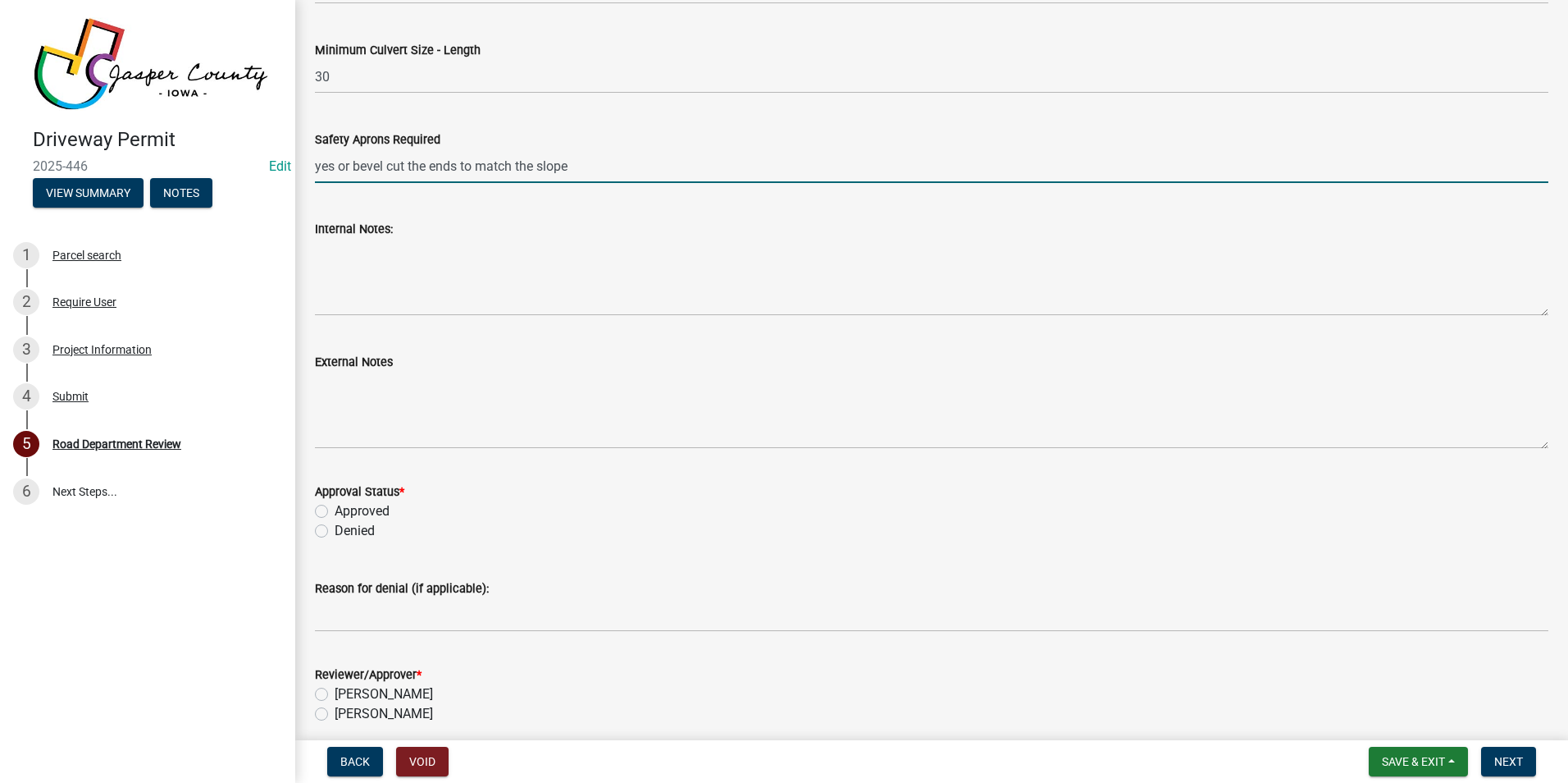
click at [335, 512] on label "Approved" at bounding box center [361, 511] width 55 height 20
click at [335, 512] on input "Approved" at bounding box center [340, 506] width 10 height 10
radio input "true"
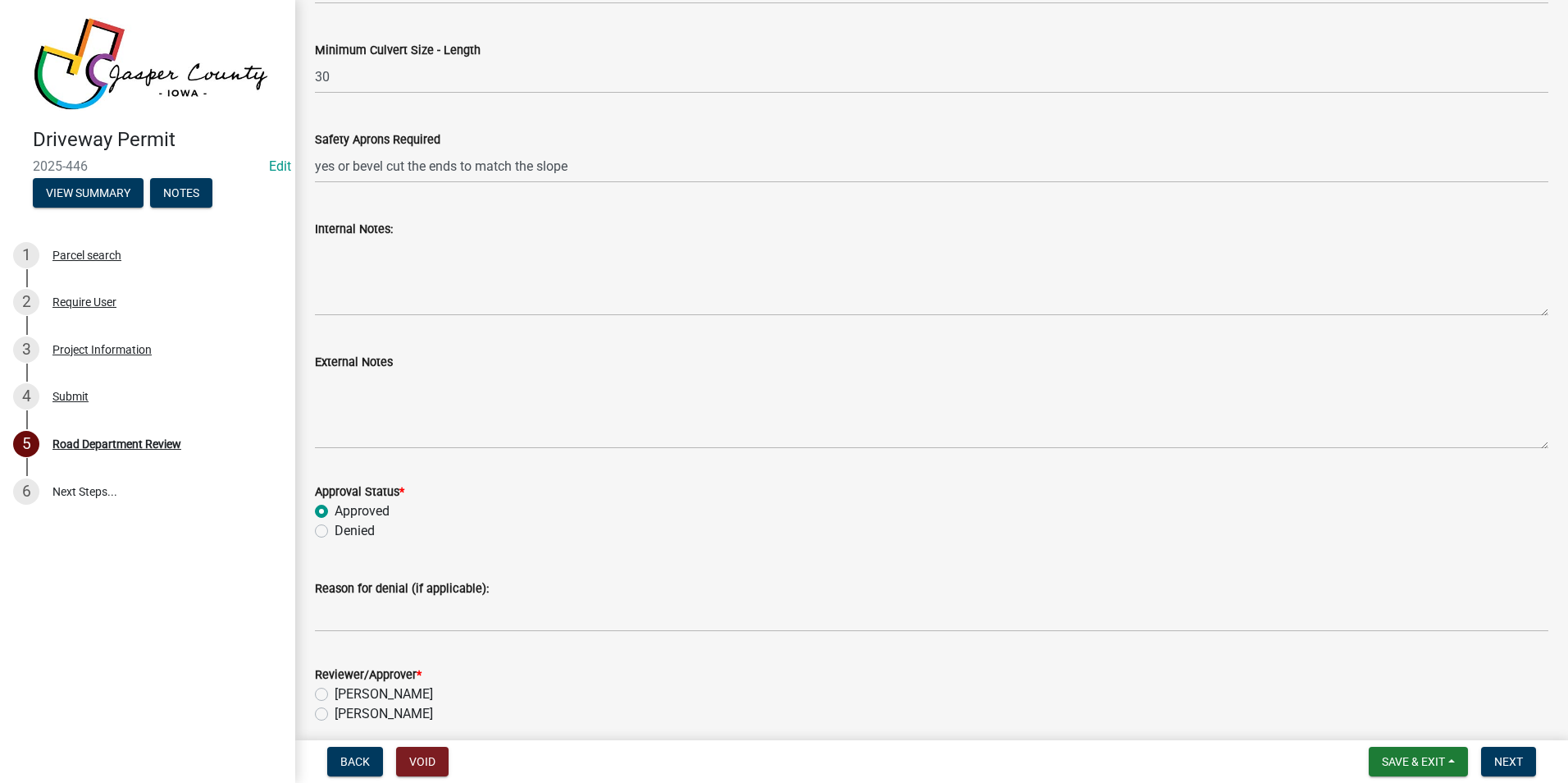
click at [306, 405] on div "External Notes" at bounding box center [932, 388] width 1259 height 120
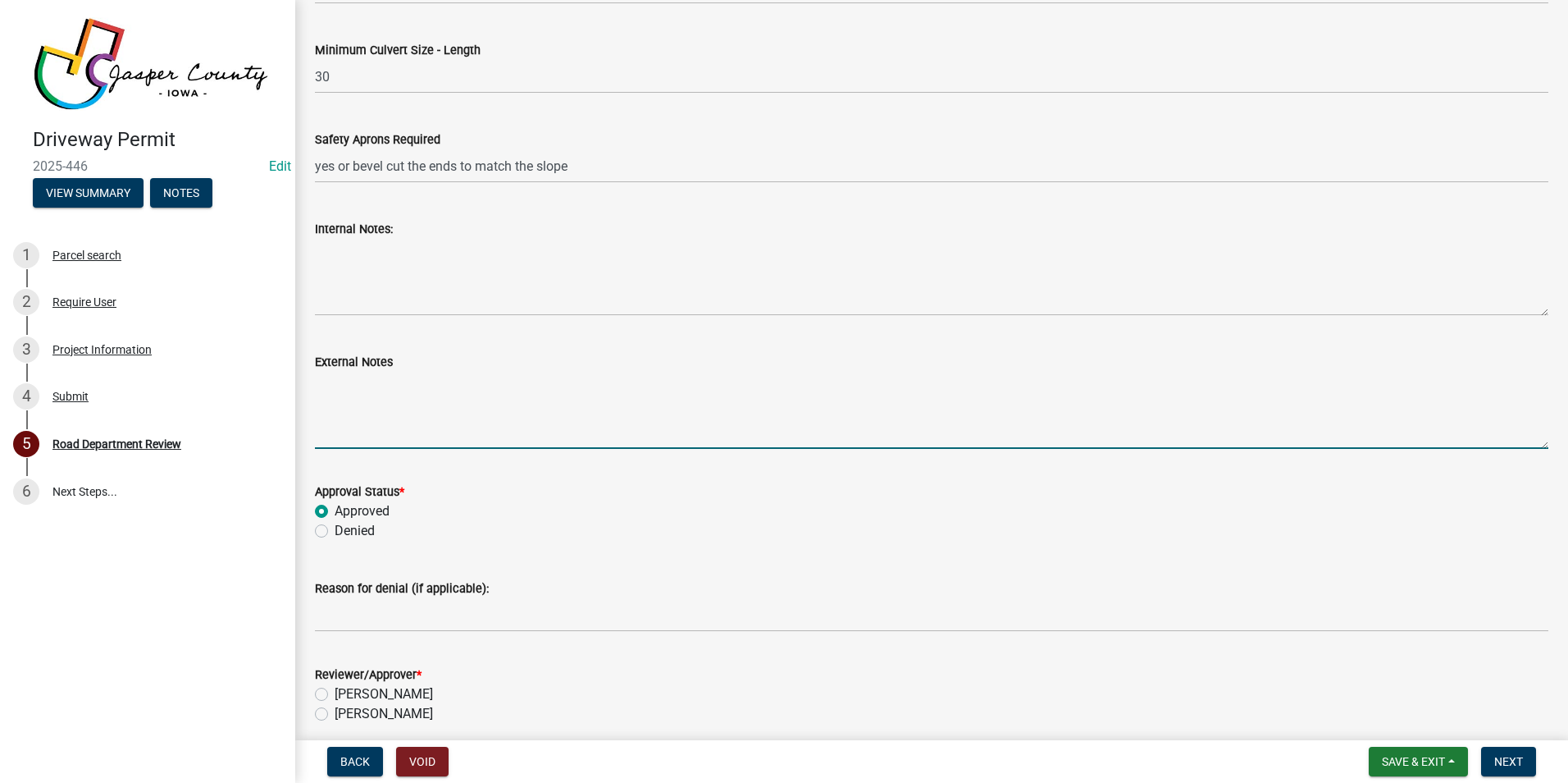
click at [324, 414] on textarea "External Notes" at bounding box center [931, 410] width 1233 height 77
click at [466, 388] on textarea "first the ditch will need cut to match existing ditch running to the property" at bounding box center [931, 410] width 1233 height 77
click at [771, 384] on textarea "first the ditch will need cut out to match existing ditch running to the proper…" at bounding box center [931, 410] width 1233 height 77
type textarea "first the ditch will need cut out to match existing ditch running to the proper…"
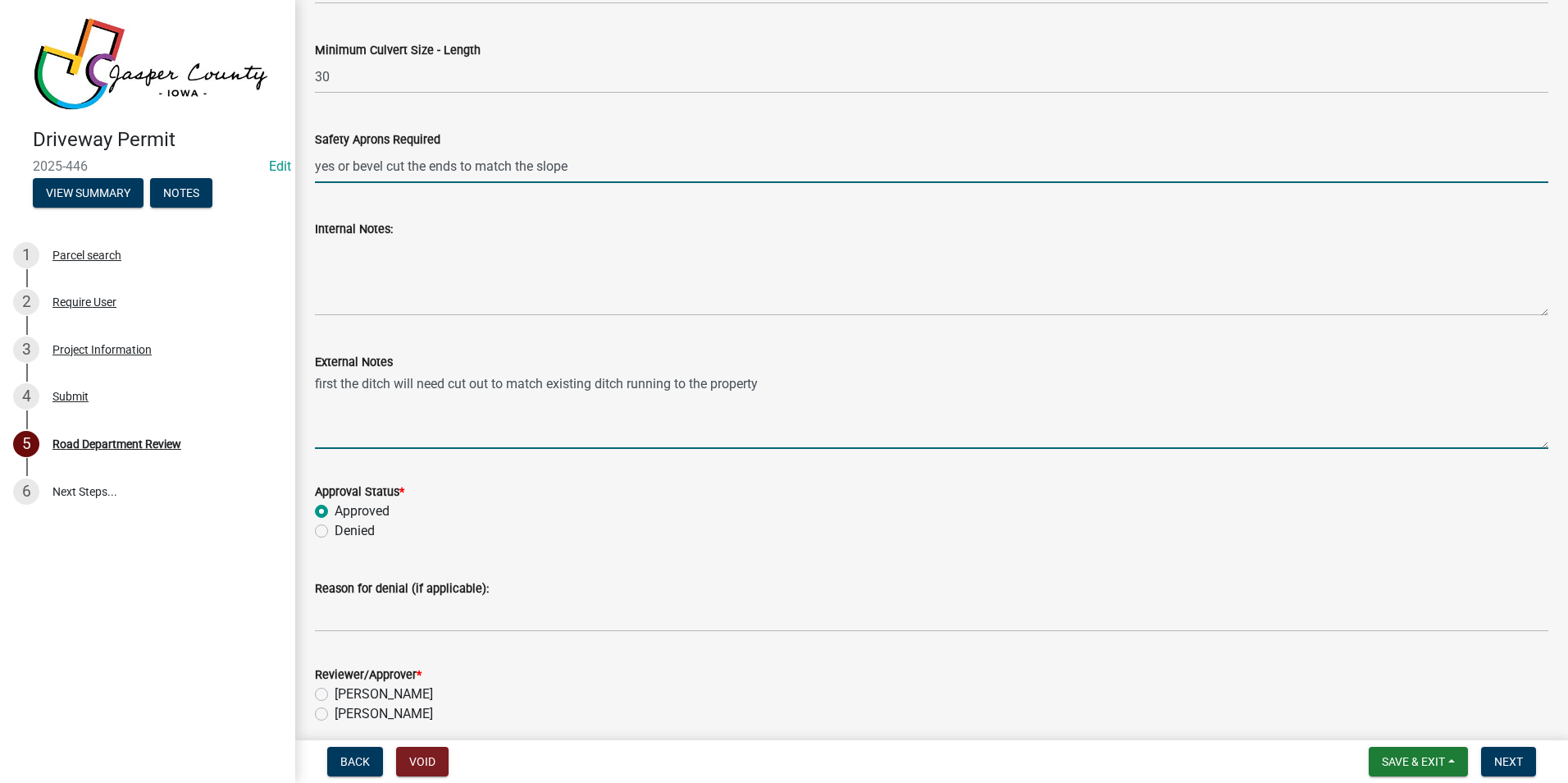
click at [537, 167] on input "yes or bevel cut the ends to match the slope" at bounding box center [931, 166] width 1233 height 34
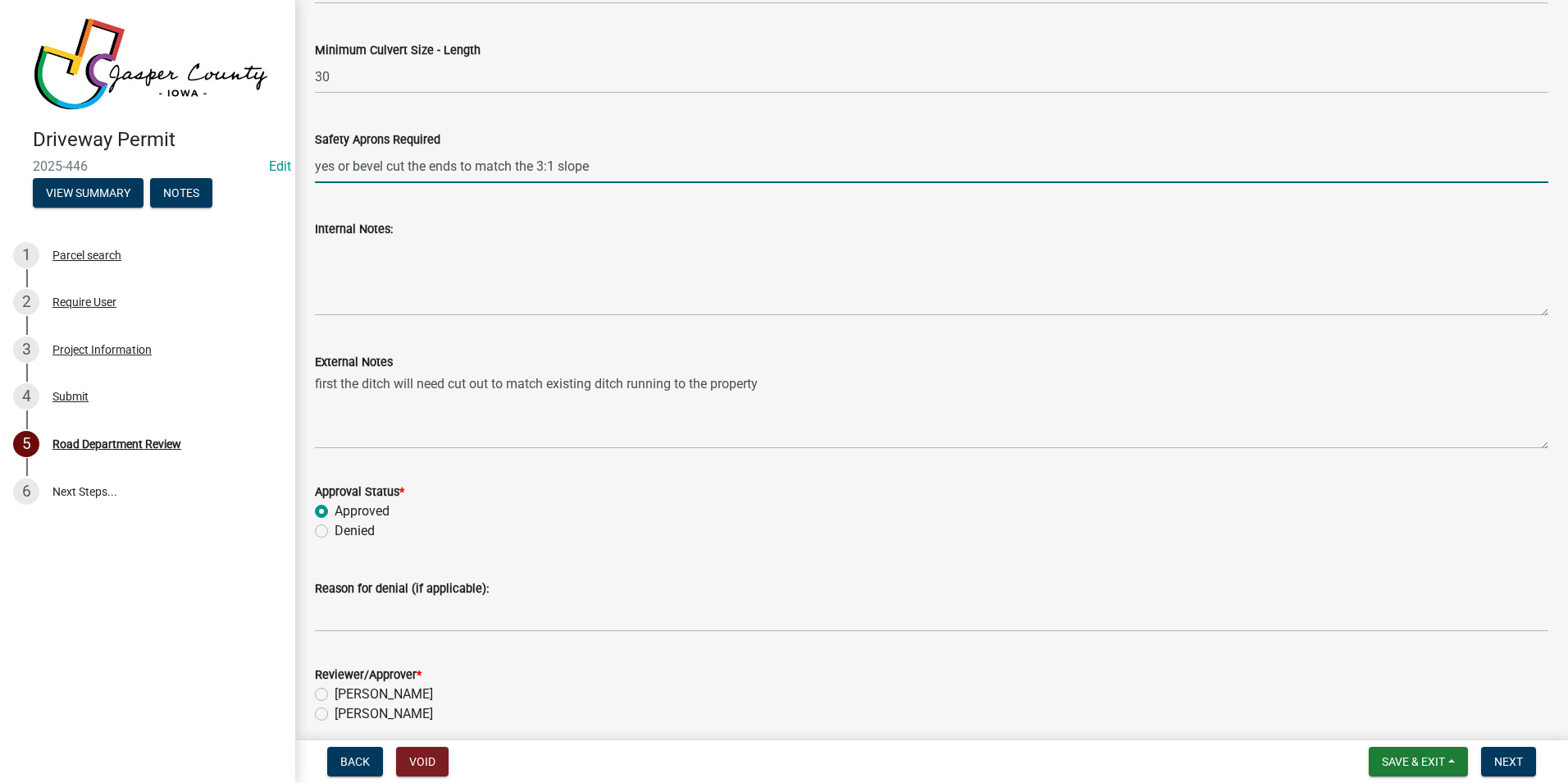
type input "yes or bevel cut the ends to match the 3:1 slope"
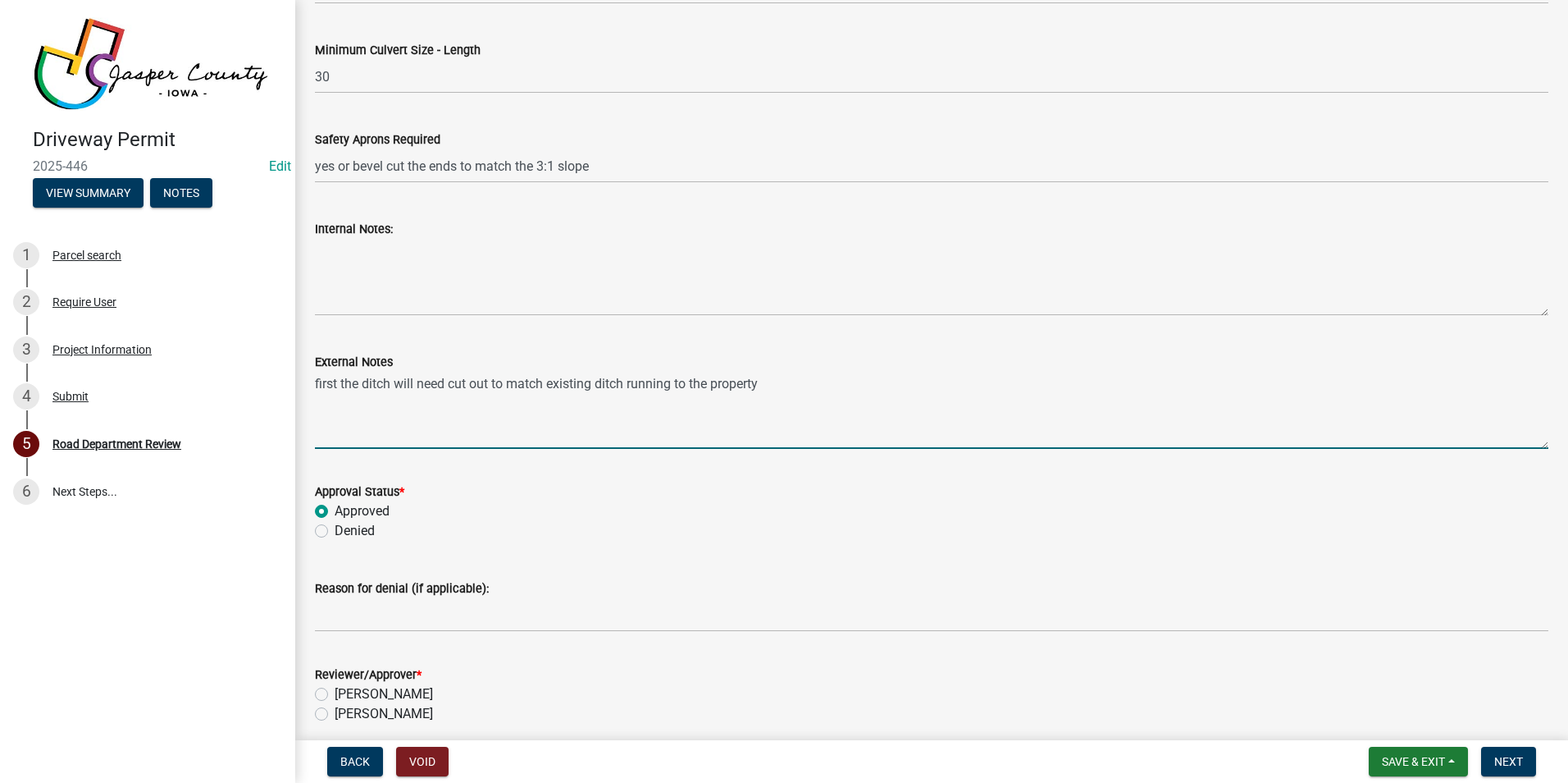
click at [768, 384] on textarea "first the ditch will need cut out to match existing ditch running to the proper…" at bounding box center [931, 410] width 1233 height 77
click at [317, 380] on textarea "first the ditch will need cut out to match existing ditch running to the proper…" at bounding box center [931, 410] width 1233 height 77
type textarea "First the ditch will need cut out to match existing ditch running to the proper…"
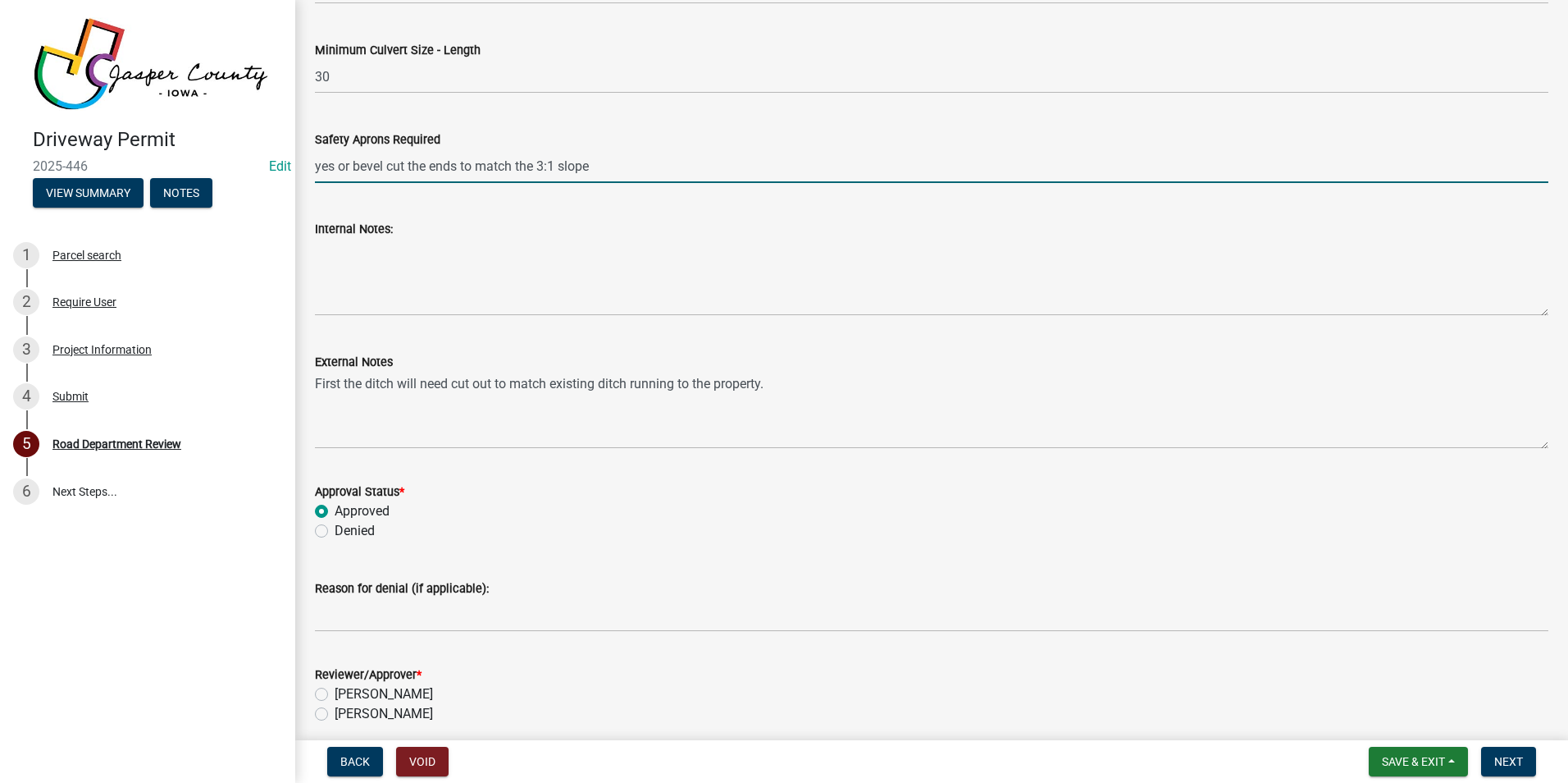
click at [320, 165] on input "yes or bevel cut the ends to match the 3:1 slope" at bounding box center [931, 166] width 1233 height 34
type input "Yes or bevel cut the ends to match the 3:1 slope"
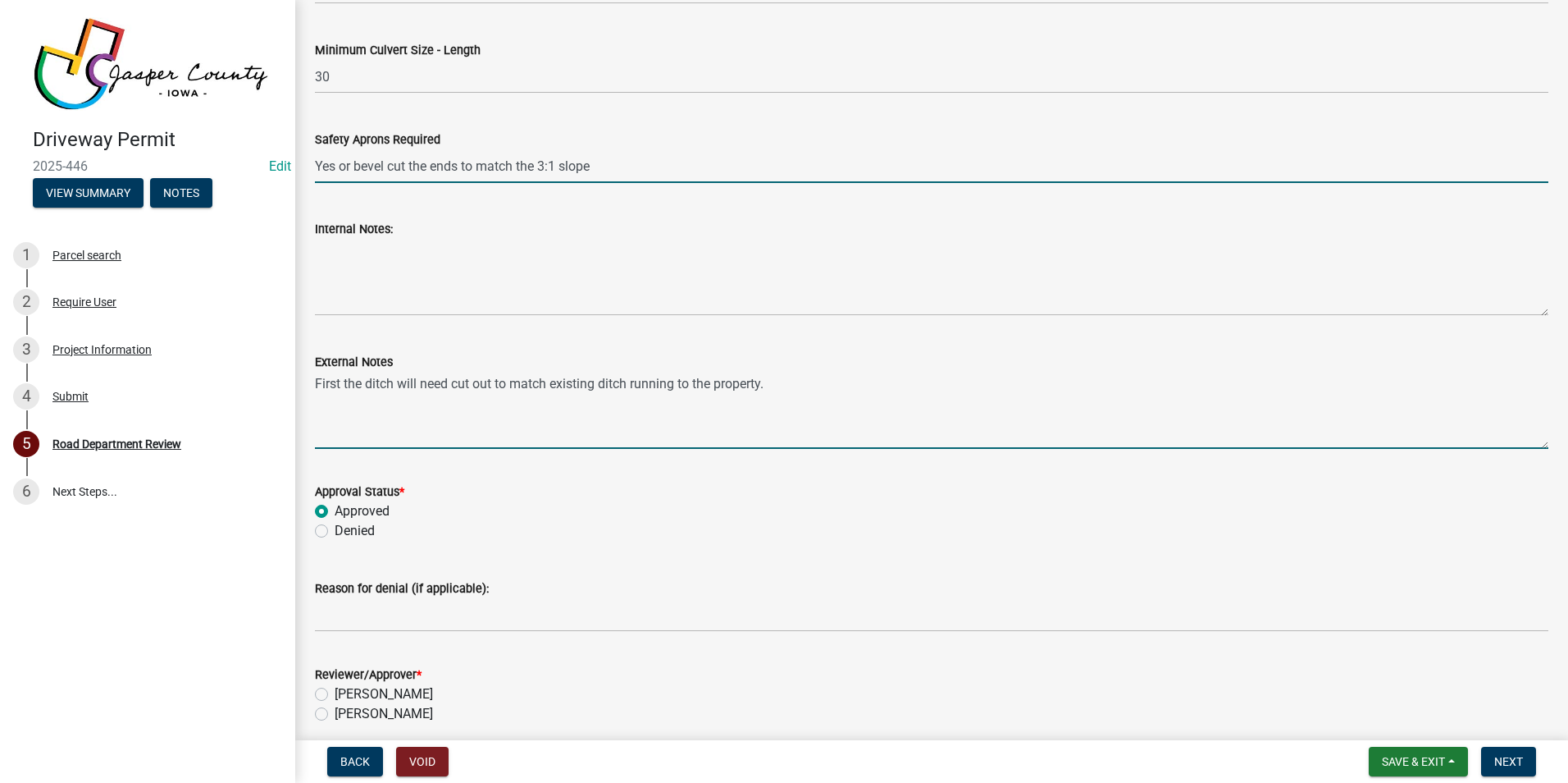
click at [771, 385] on textarea "First the ditch will need cut out to match existing ditch running to the proper…" at bounding box center [931, 410] width 1233 height 77
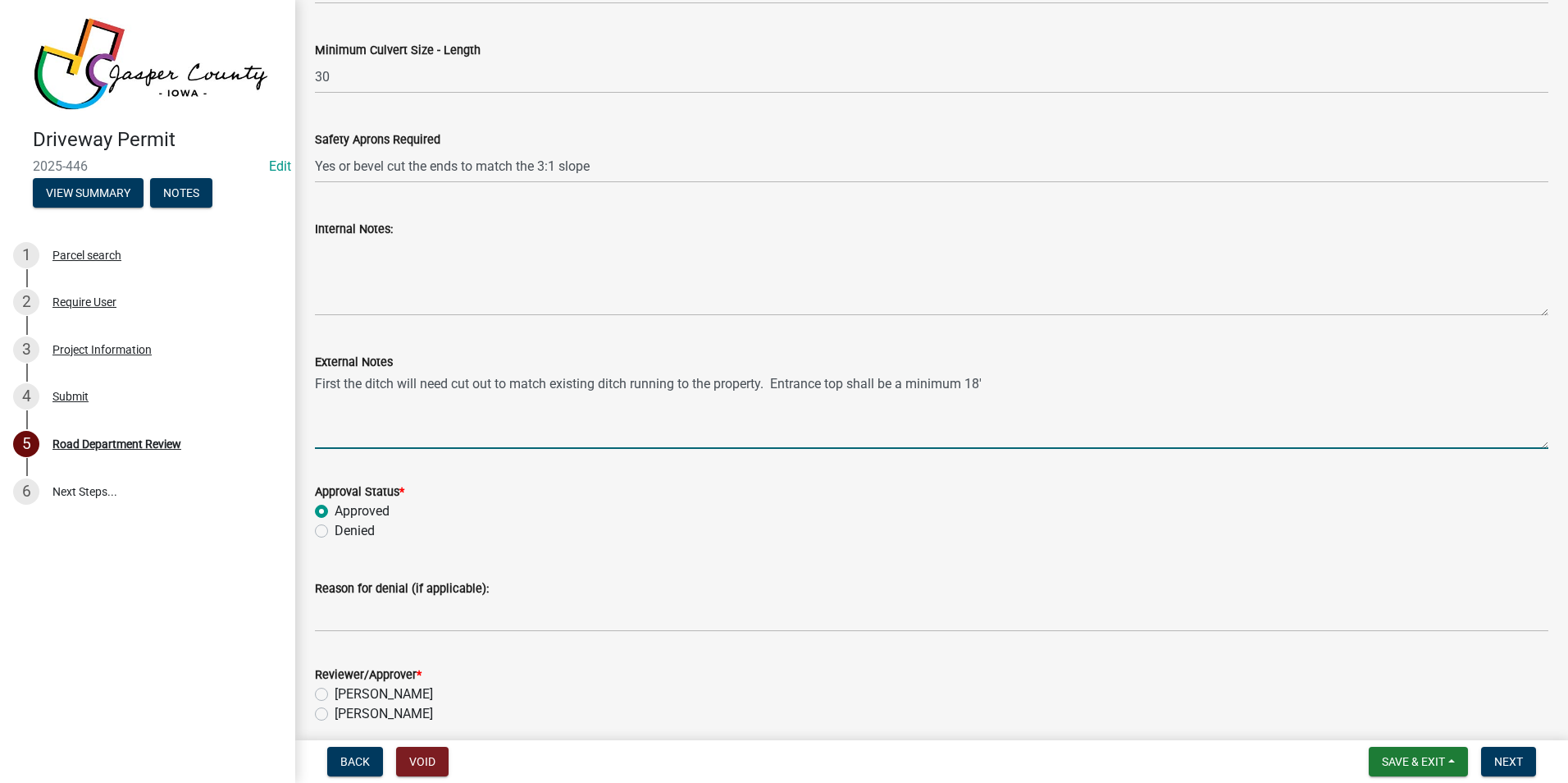
click at [780, 381] on textarea "First the ditch will need cut out to match existing ditch running to the proper…" at bounding box center [931, 410] width 1233 height 77
drag, startPoint x: 777, startPoint y: 460, endPoint x: 1123, endPoint y: 405, distance: 350.3
click at [1123, 405] on textarea "First the ditch will need cut out to match existing ditch running to the proper…" at bounding box center [931, 410] width 1233 height 77
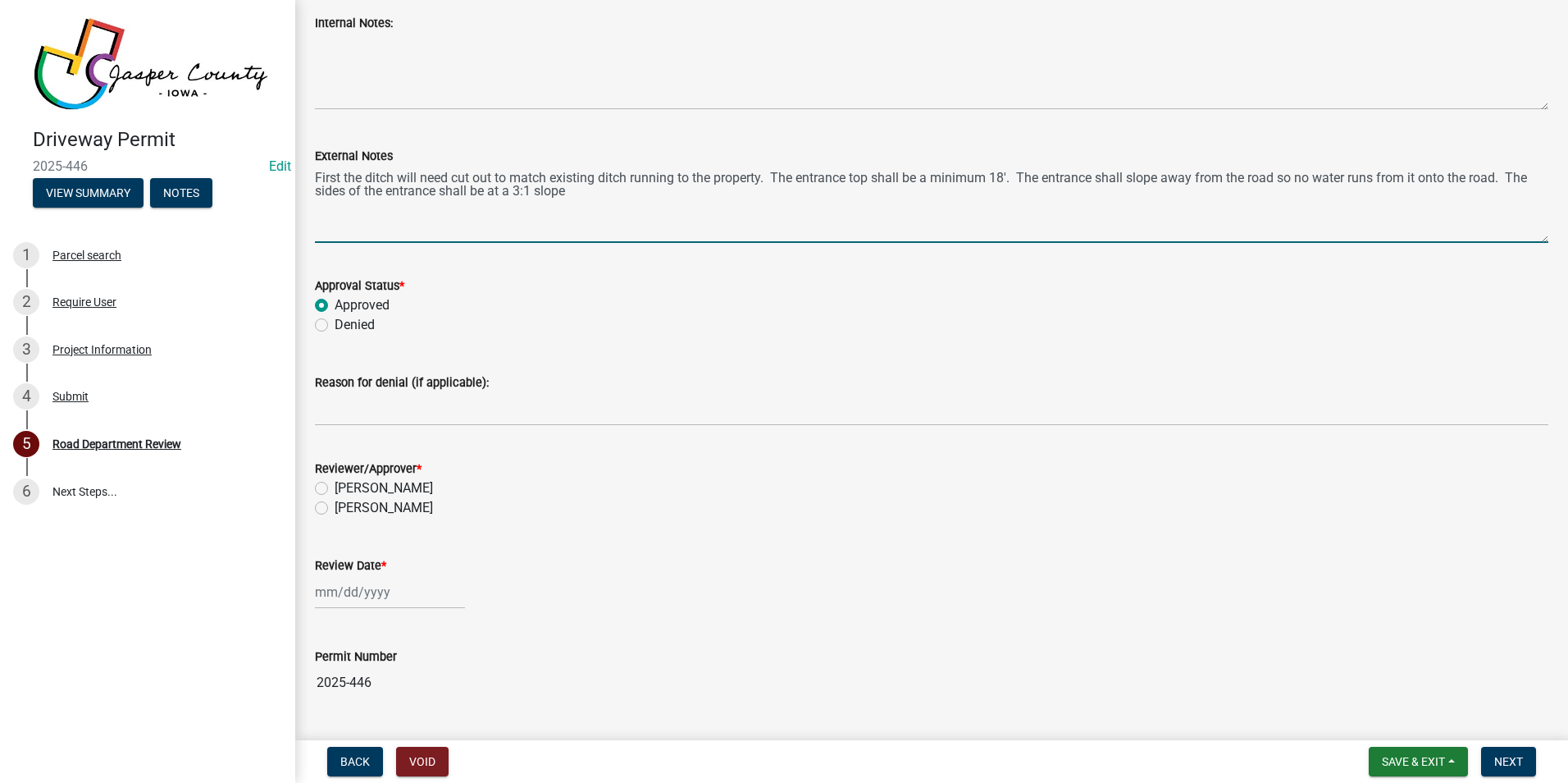
scroll to position [1680, 0]
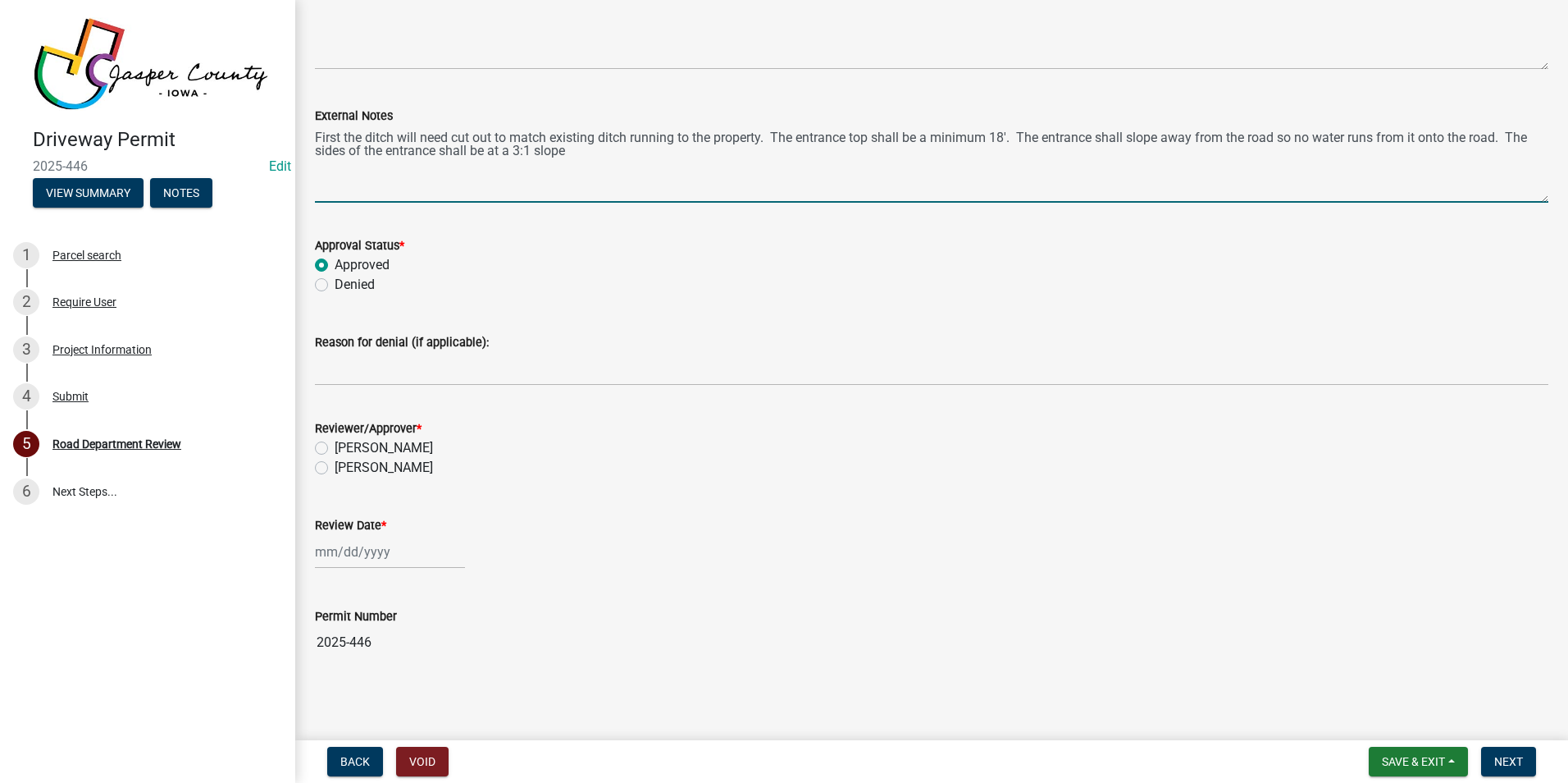
type textarea "First the ditch will need cut out to match existing ditch running to the proper…"
click at [335, 462] on label "[PERSON_NAME]" at bounding box center [384, 467] width 99 height 20
click at [335, 462] on input "[PERSON_NAME]" at bounding box center [340, 463] width 10 height 10
radio input "true"
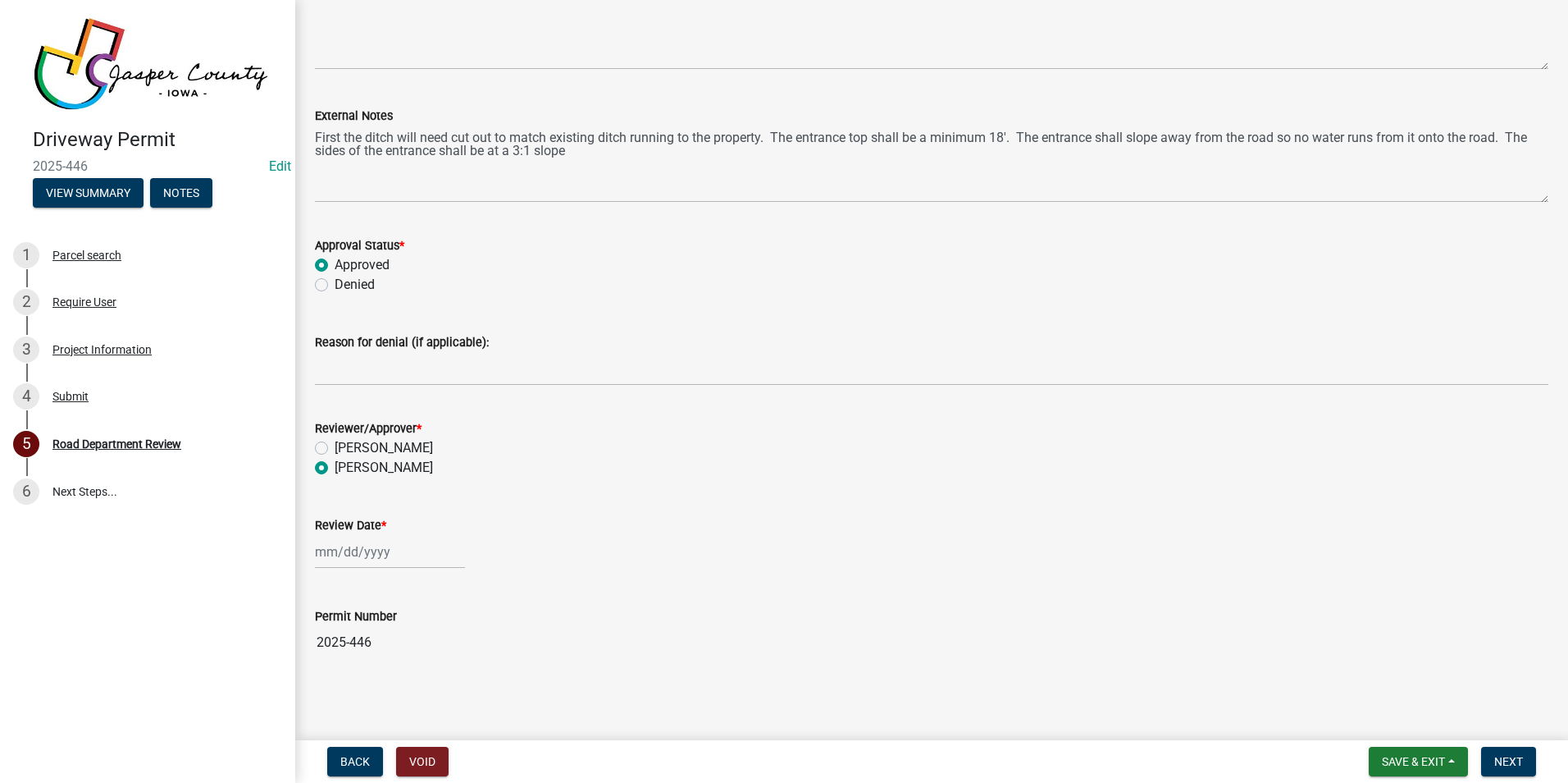
select select "8"
select select "2025"
click at [377, 555] on div "[PERSON_NAME] Feb Mar Apr [PERSON_NAME][DATE] Oct Nov [DATE] 1526 1527 1528 152…" at bounding box center [389, 551] width 150 height 34
click at [332, 438] on div "11" at bounding box center [331, 438] width 26 height 26
type input "[DATE]"
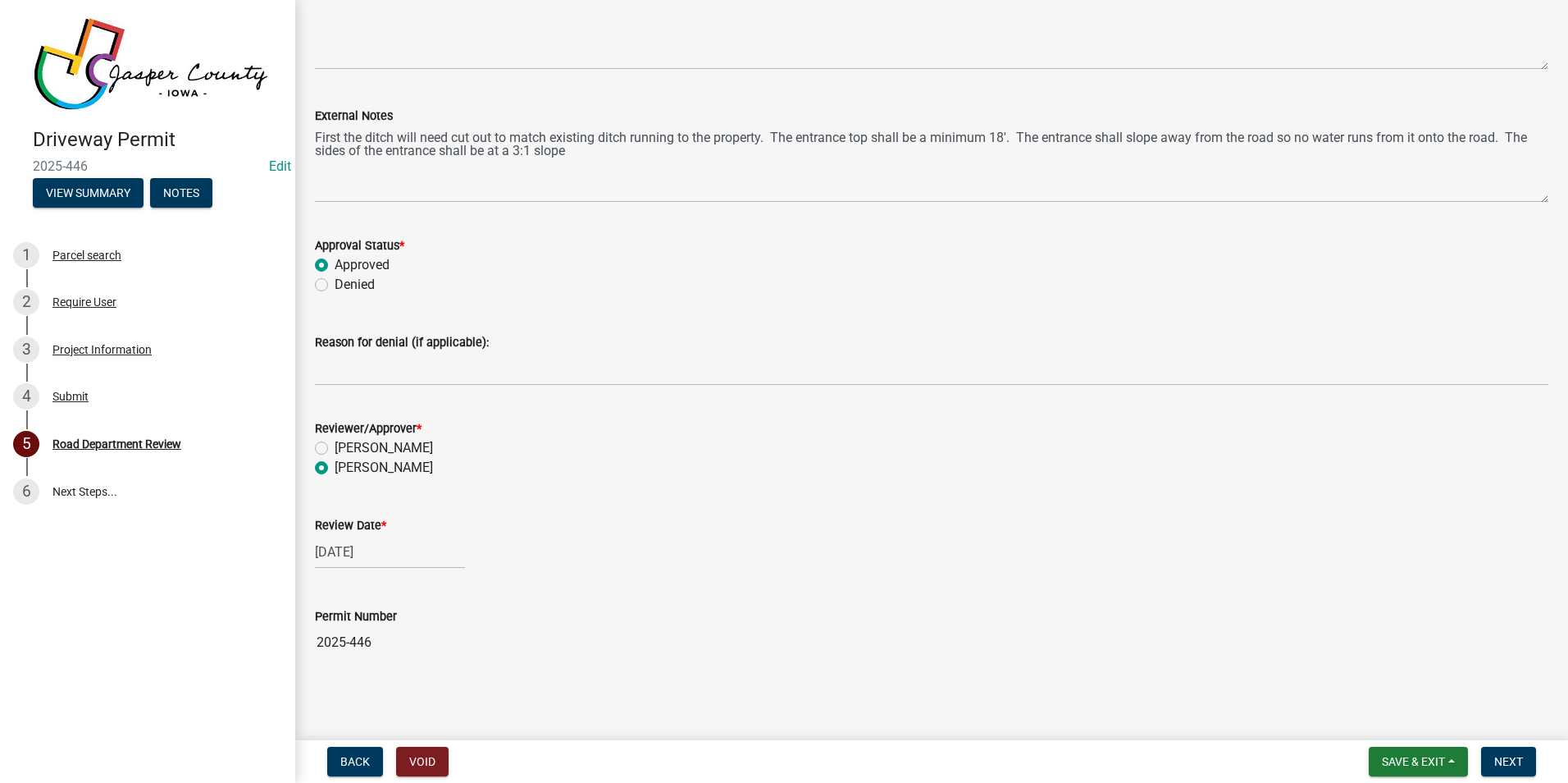
scroll to position [1682, 0]
click at [1429, 759] on span "Save & Exit" at bounding box center [1414, 761] width 63 height 13
click at [1503, 757] on span "Next" at bounding box center [1508, 761] width 29 height 13
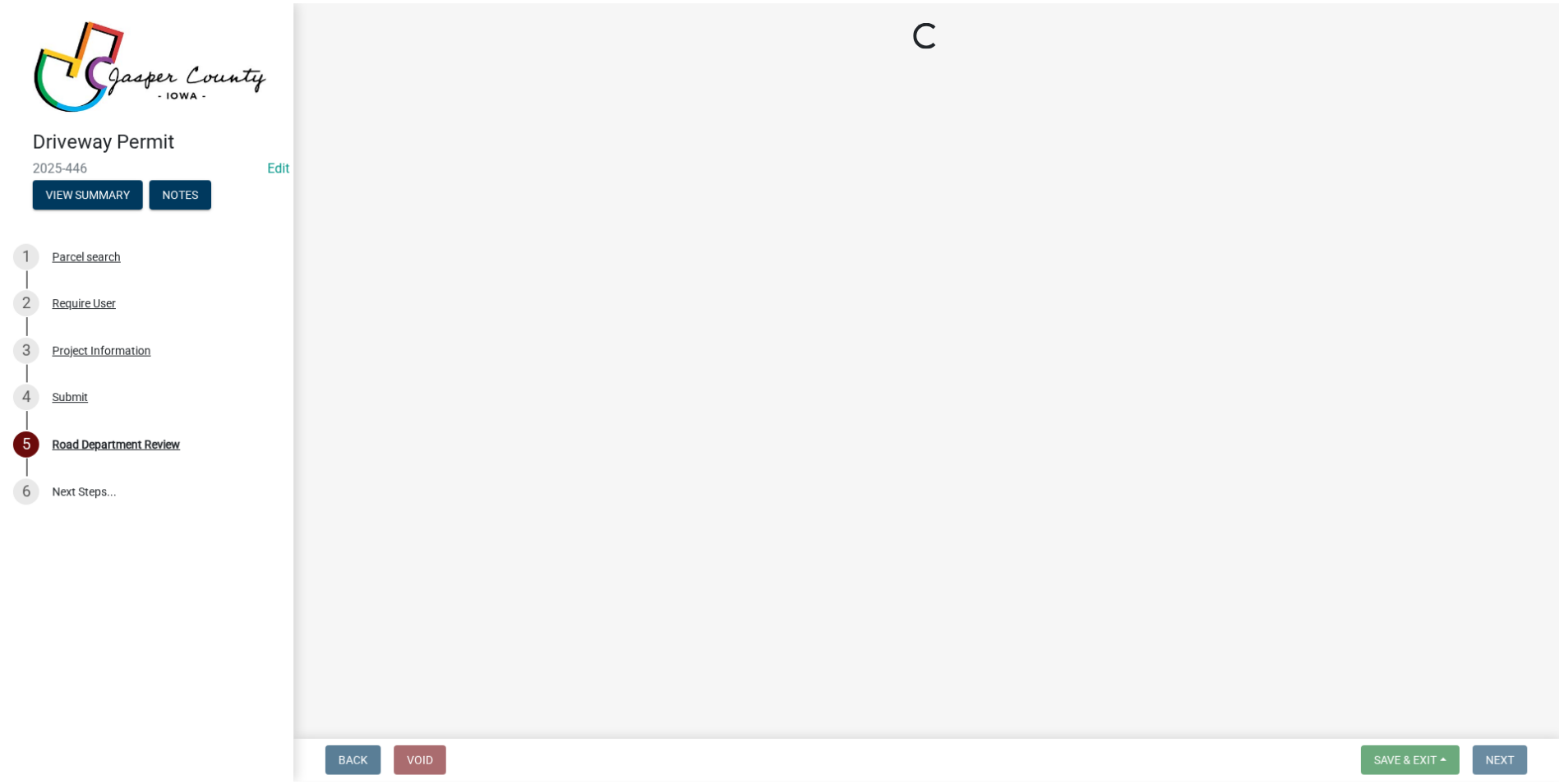
scroll to position [0, 0]
